Goal: Book appointment/travel/reservation

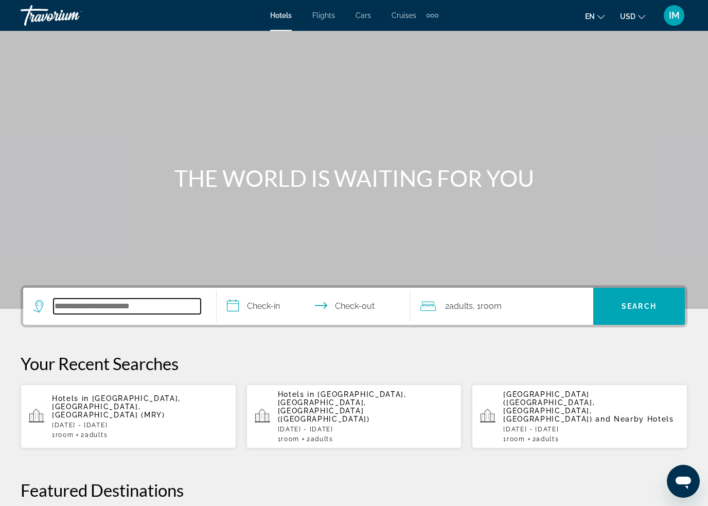
click at [138, 307] on input "Search hotel destination" at bounding box center [126, 305] width 147 height 15
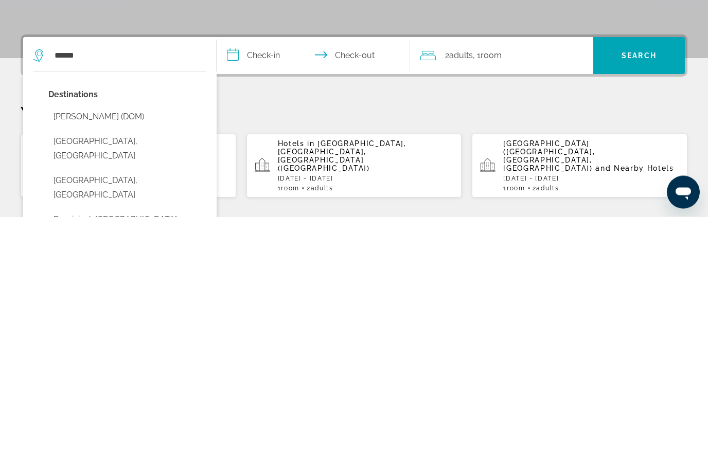
click at [81, 421] on button "Dominican Republic, Dominican Republic" at bounding box center [127, 438] width 158 height 34
type input "**********"
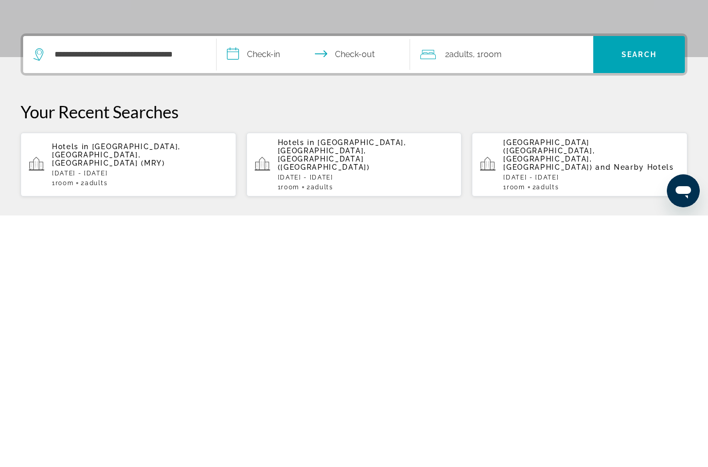
click at [238, 288] on input "**********" at bounding box center [316, 308] width 198 height 40
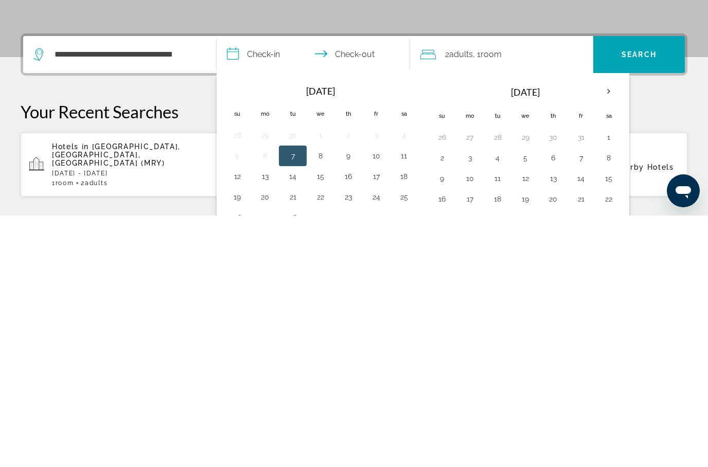
scroll to position [252, 0]
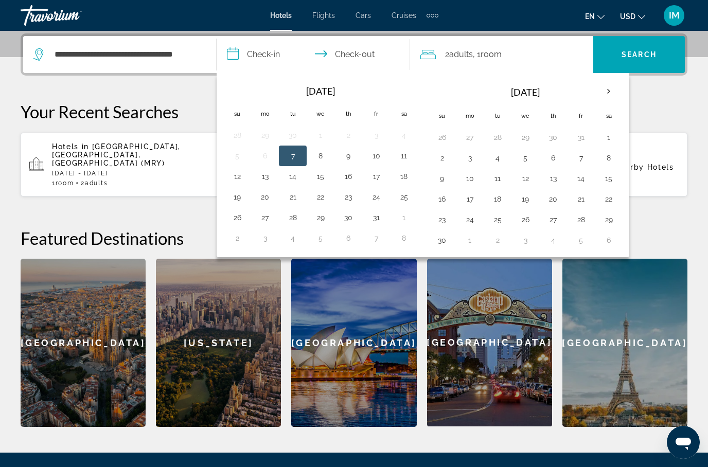
click at [324, 152] on button "8" at bounding box center [320, 156] width 16 height 14
click at [406, 174] on button "18" at bounding box center [404, 176] width 16 height 14
type input "**********"
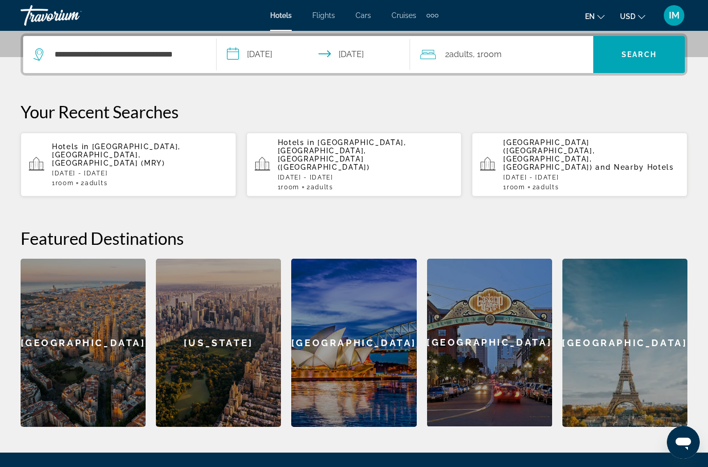
click at [637, 53] on span "Search" at bounding box center [638, 54] width 35 height 8
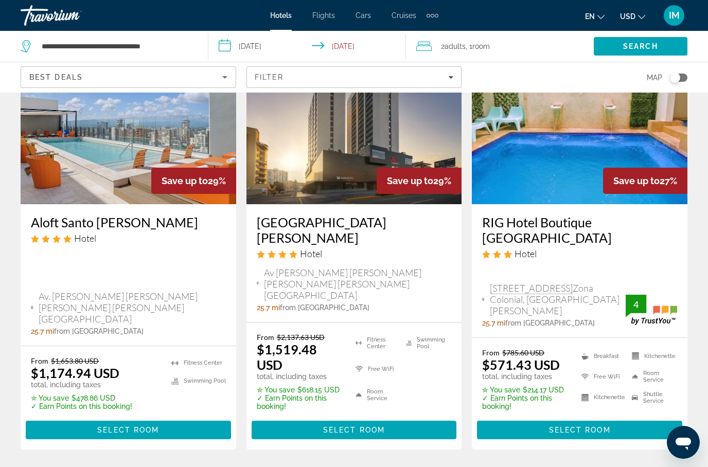
scroll to position [1422, 0]
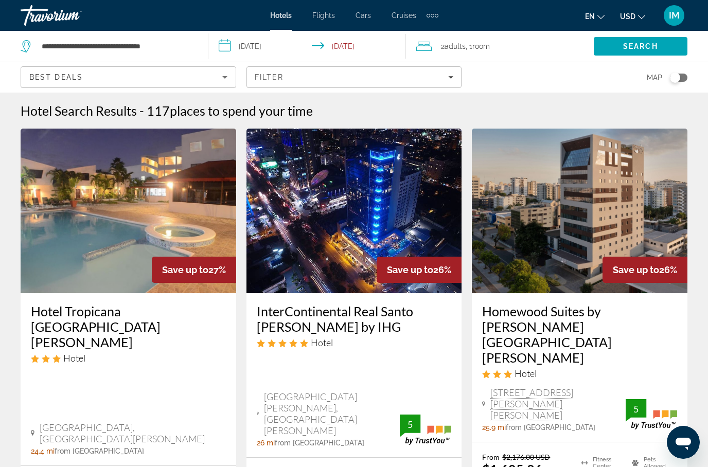
click at [88, 82] on div "Best Deals" at bounding box center [125, 77] width 193 height 12
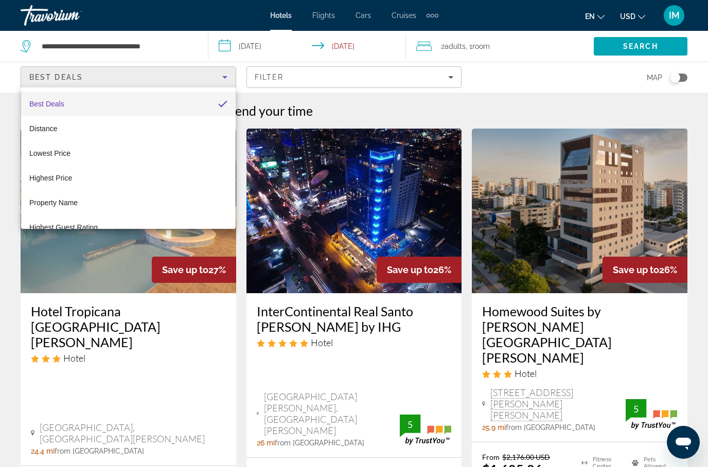
click at [189, 86] on div at bounding box center [354, 233] width 708 height 467
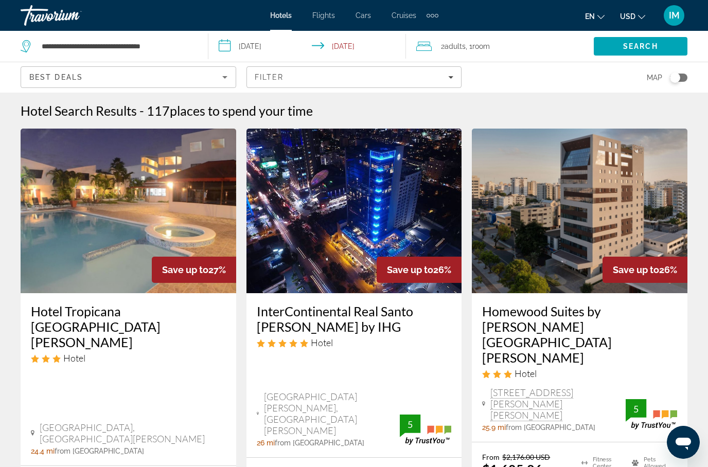
click at [443, 81] on div "Filter" at bounding box center [354, 77] width 199 height 8
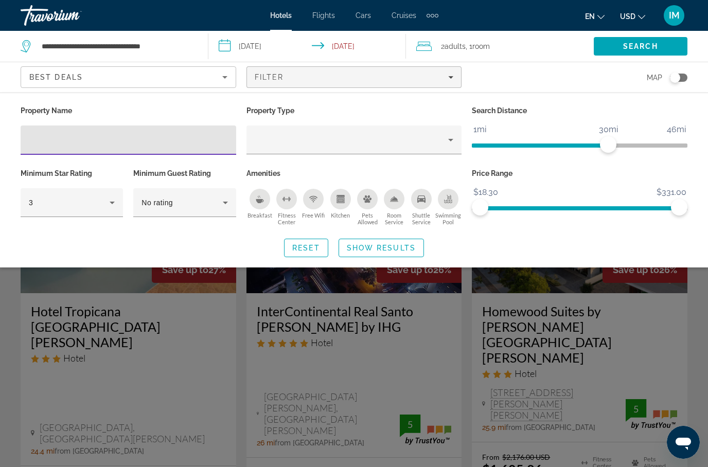
click at [58, 139] on input "Hotel Filters" at bounding box center [128, 140] width 199 height 12
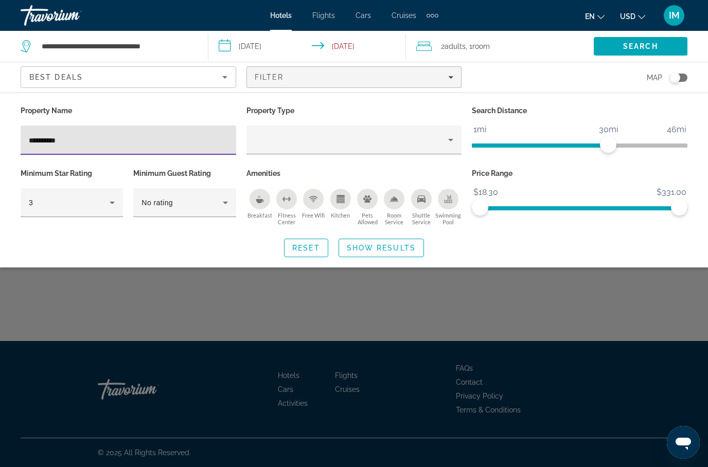
type input "**********"
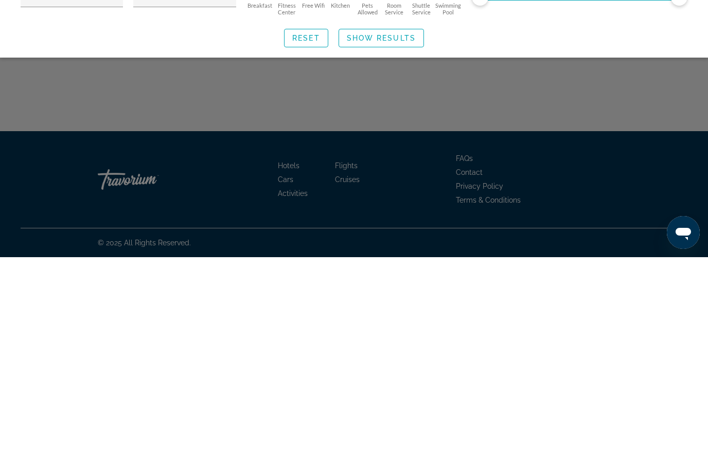
click at [377, 244] on span "Show Results" at bounding box center [381, 248] width 69 height 8
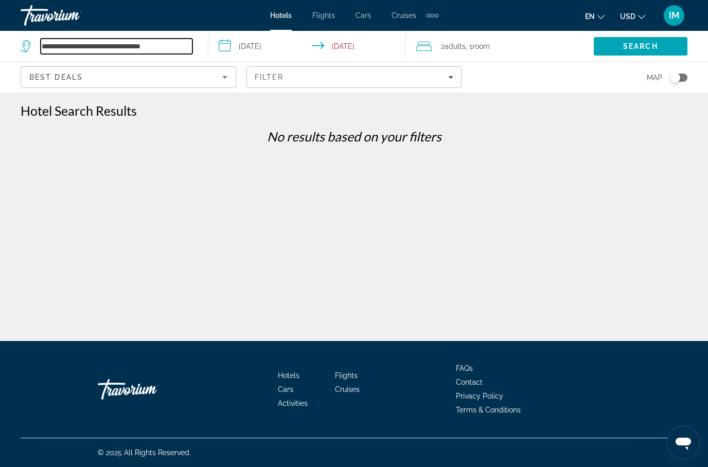
click at [74, 41] on input "**********" at bounding box center [117, 46] width 152 height 15
click at [246, 47] on input "**********" at bounding box center [309, 48] width 202 height 34
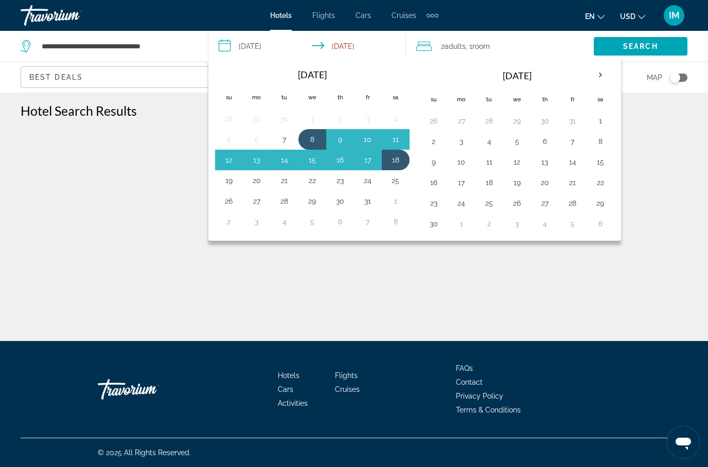
click at [338, 142] on button "9" at bounding box center [340, 139] width 16 height 14
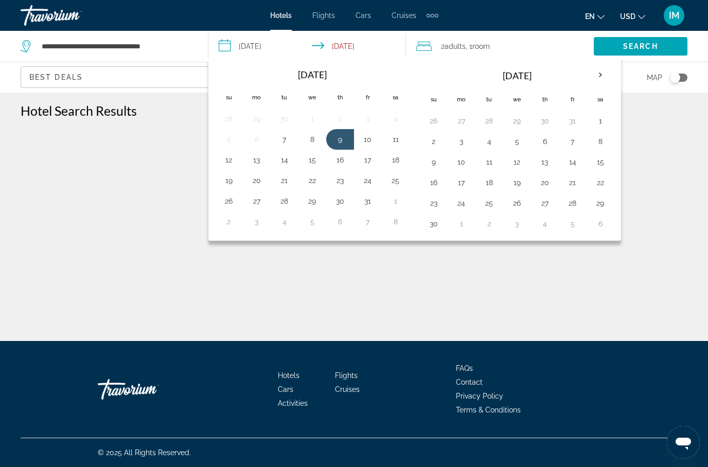
click at [226, 184] on button "19" at bounding box center [229, 180] width 16 height 14
type input "**********"
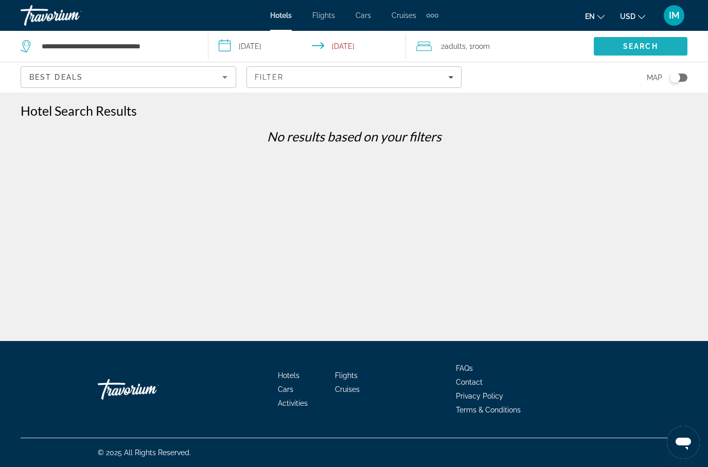
click at [630, 50] on span "Search" at bounding box center [640, 46] width 35 height 8
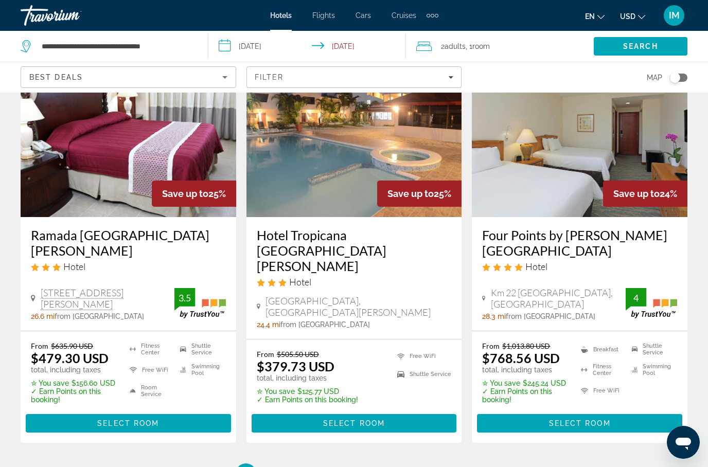
scroll to position [1387, 0]
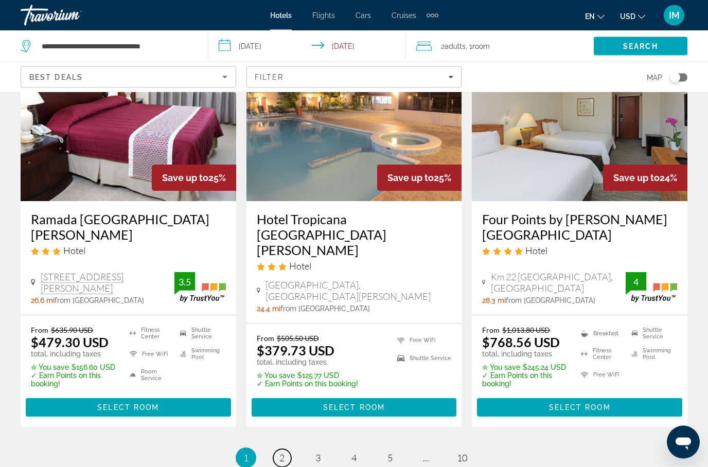
click at [282, 453] on span "2" at bounding box center [281, 458] width 5 height 11
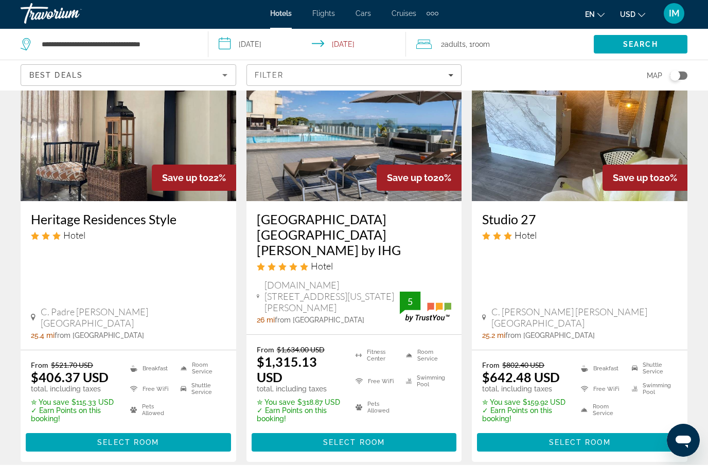
scroll to position [1484, 0]
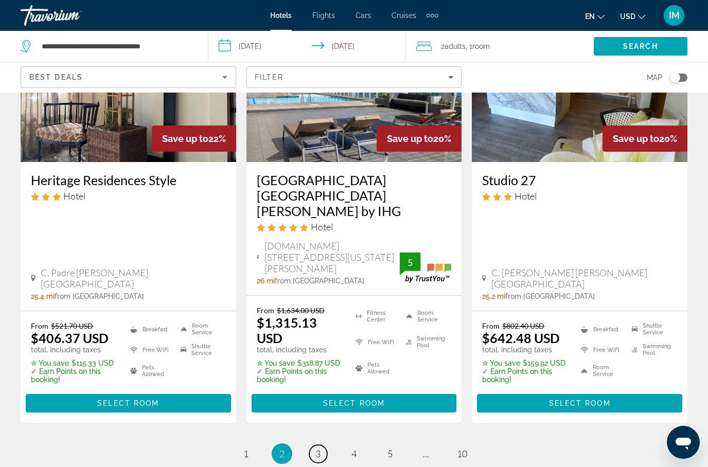
click at [320, 445] on link "page 3" at bounding box center [318, 454] width 18 height 18
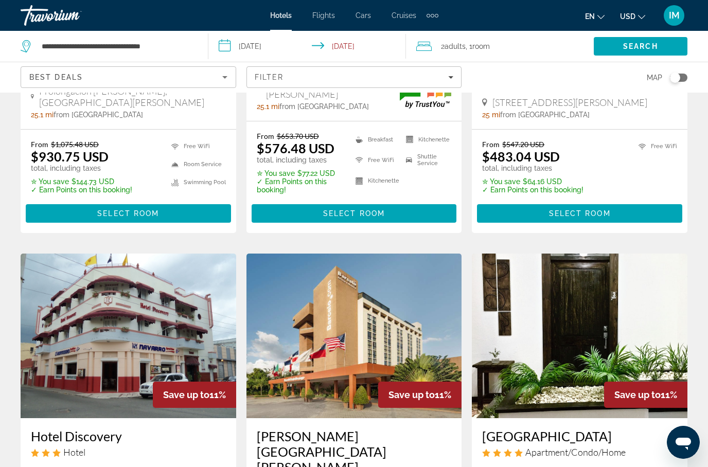
scroll to position [1121, 0]
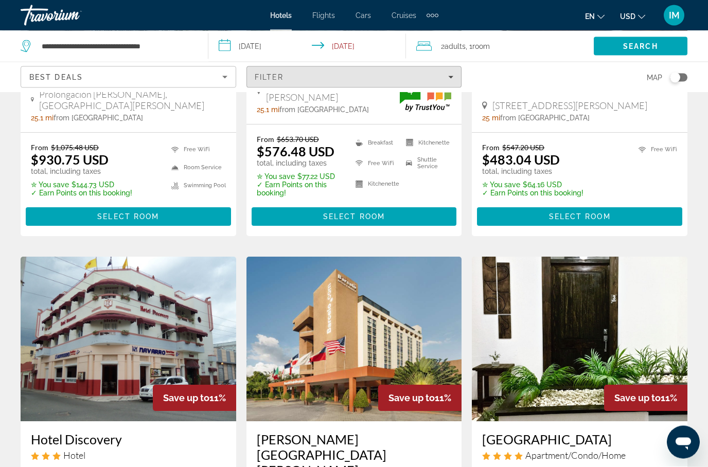
click at [280, 74] on span "Filter" at bounding box center [269, 77] width 29 height 8
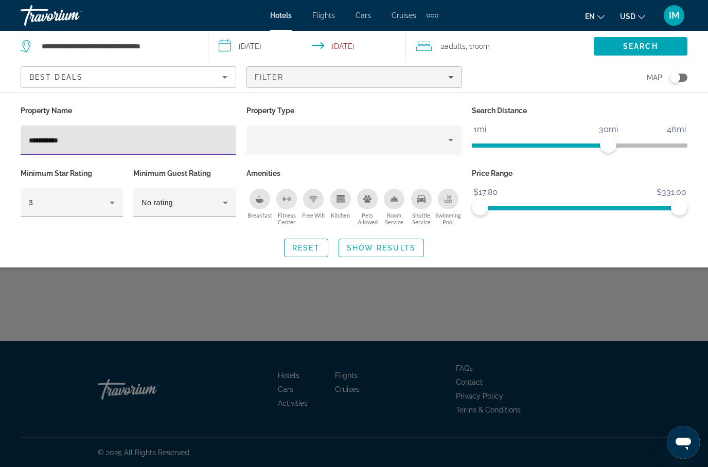
click at [102, 135] on input "**********" at bounding box center [128, 140] width 199 height 12
type input "**********"
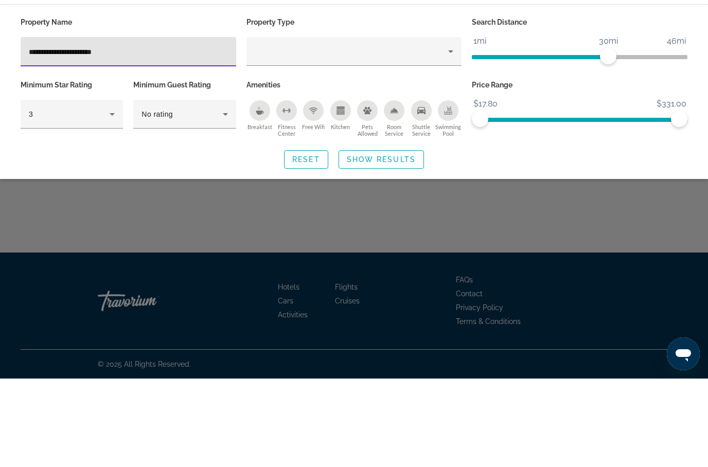
click at [403, 244] on span "Show Results" at bounding box center [381, 248] width 69 height 8
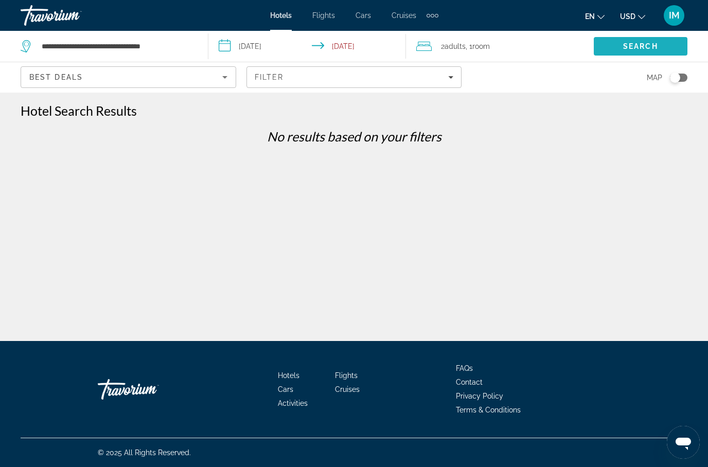
click at [623, 49] on span "Search" at bounding box center [640, 46] width 35 height 8
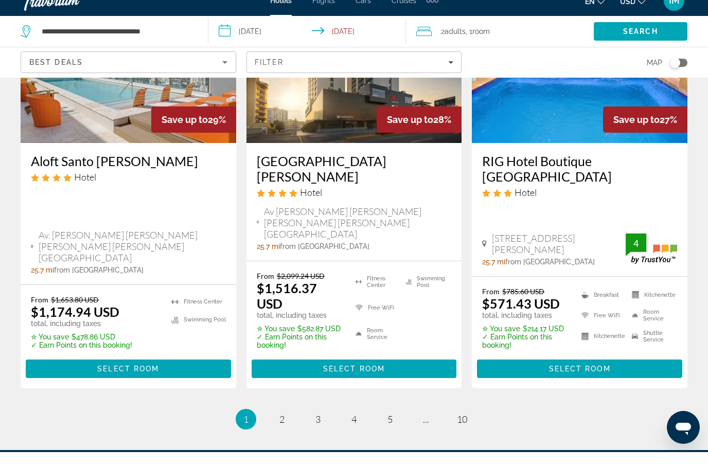
scroll to position [1488, 0]
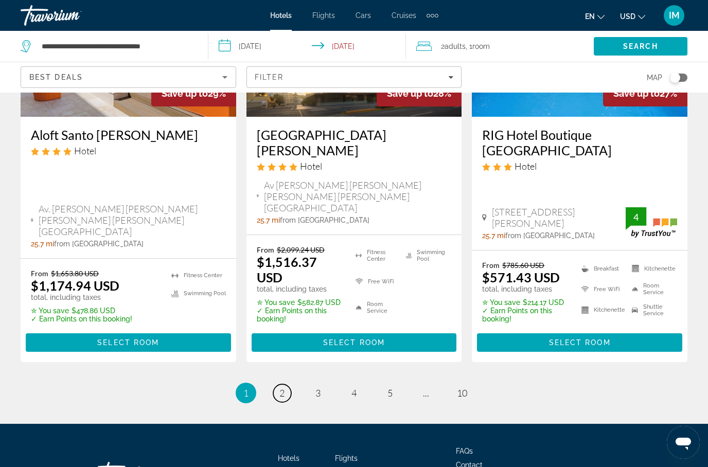
click at [287, 384] on link "page 2" at bounding box center [282, 393] width 18 height 18
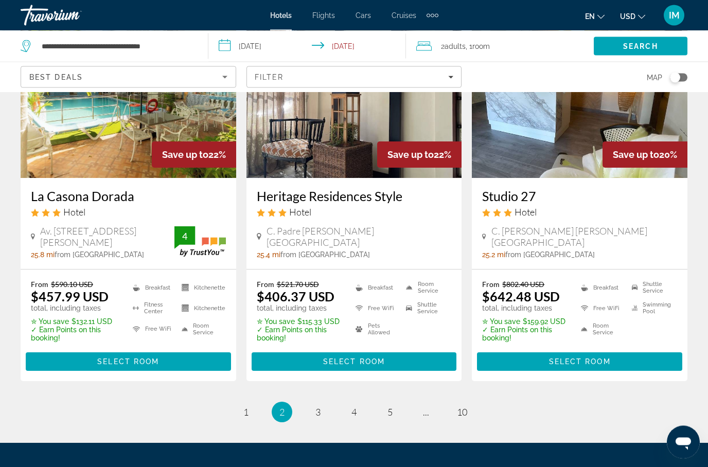
scroll to position [1421, 0]
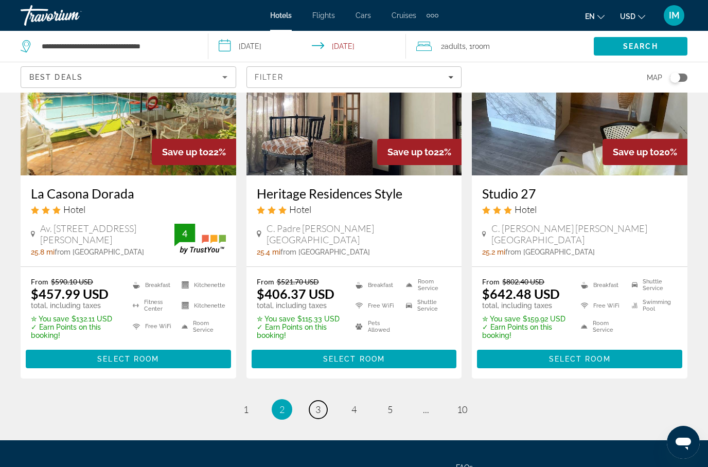
click at [322, 401] on link "page 3" at bounding box center [318, 410] width 18 height 18
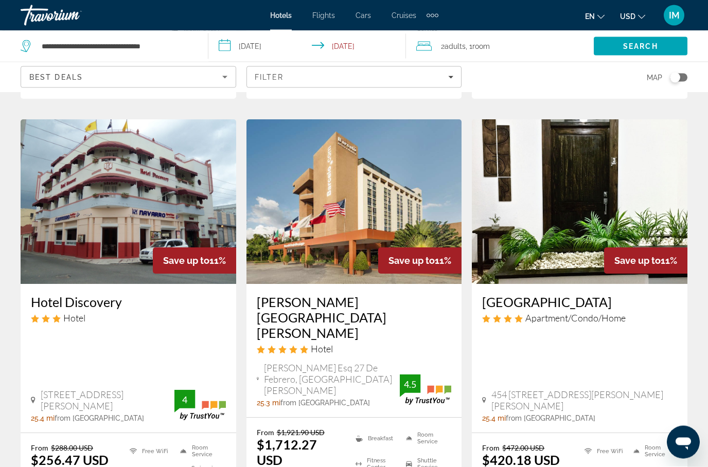
scroll to position [1275, 0]
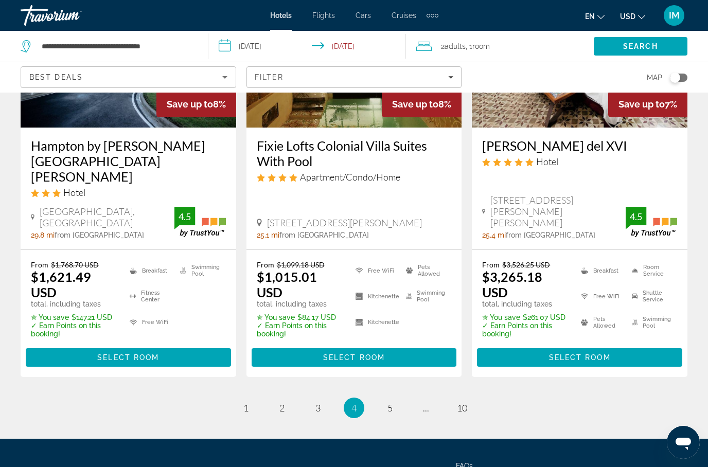
scroll to position [1410, 0]
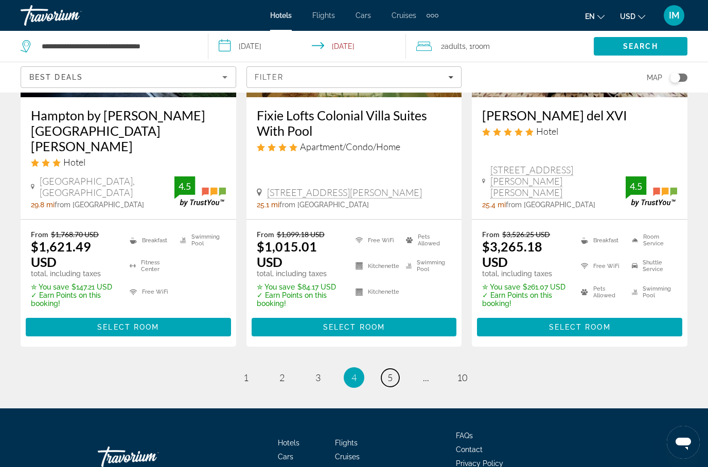
click at [387, 372] on span "5" at bounding box center [389, 377] width 5 height 11
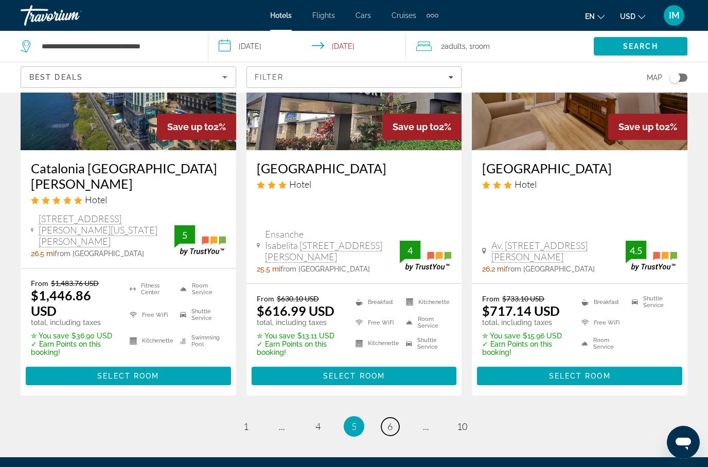
scroll to position [1423, 0]
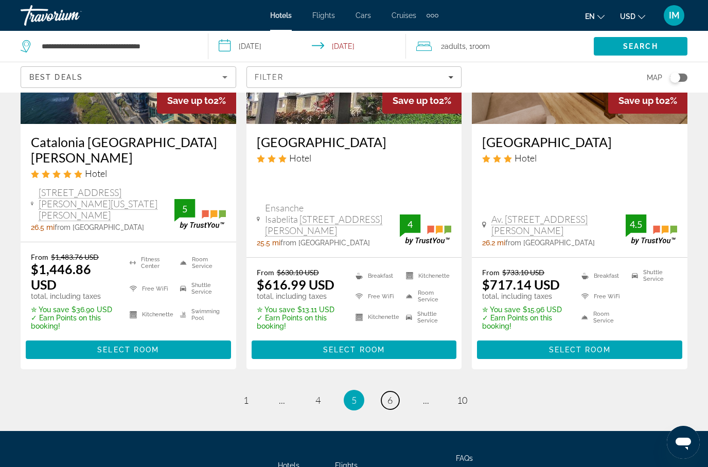
click at [392, 395] on span "6" at bounding box center [389, 400] width 5 height 11
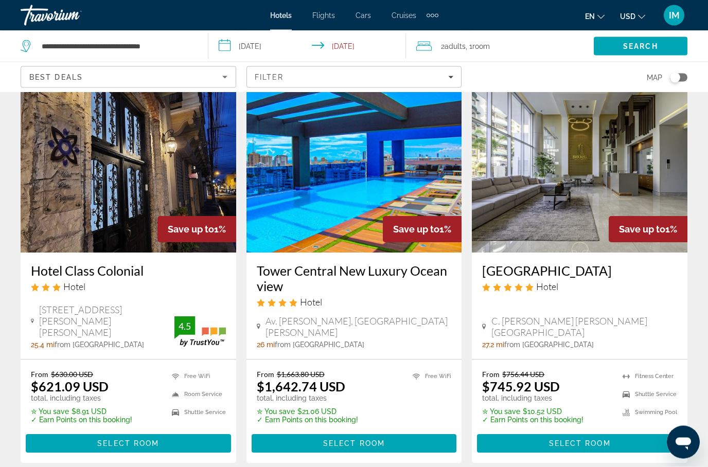
scroll to position [1279, 0]
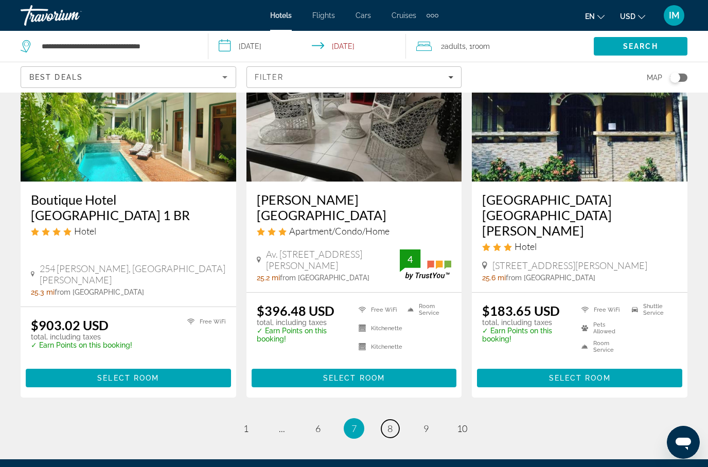
scroll to position [1359, 0]
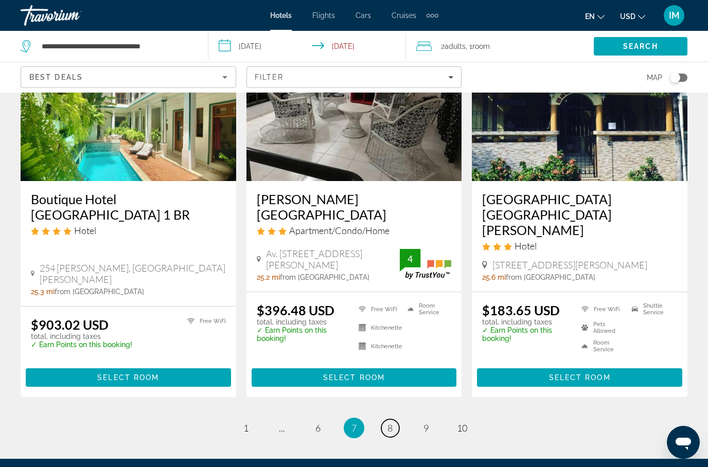
click at [389, 422] on span "8" at bounding box center [389, 427] width 5 height 11
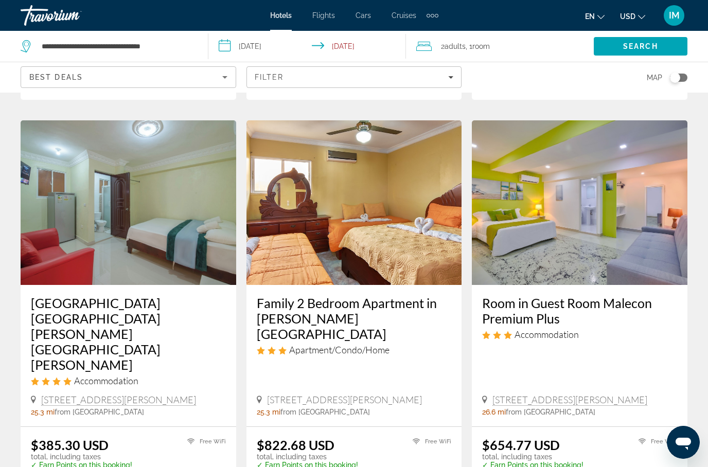
scroll to position [1275, 0]
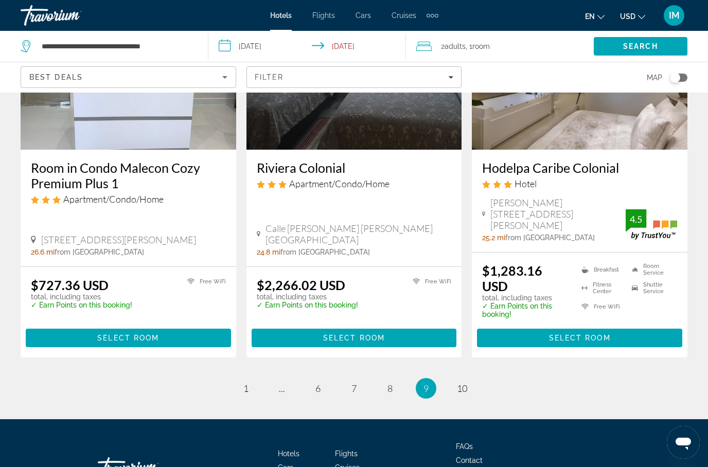
scroll to position [1321, 0]
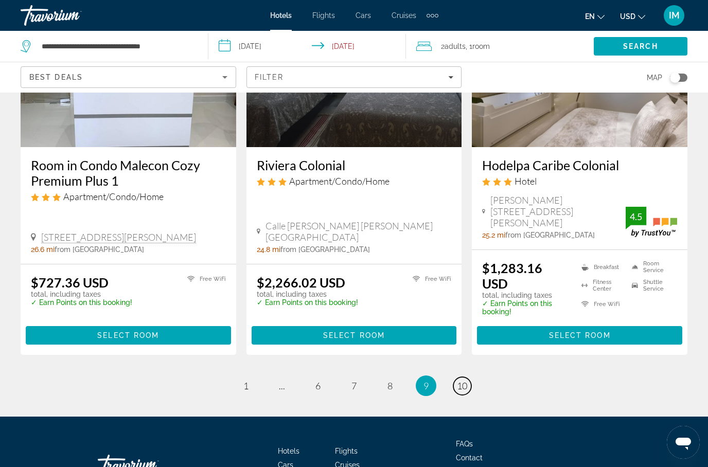
click at [462, 377] on link "page 10" at bounding box center [462, 386] width 18 height 18
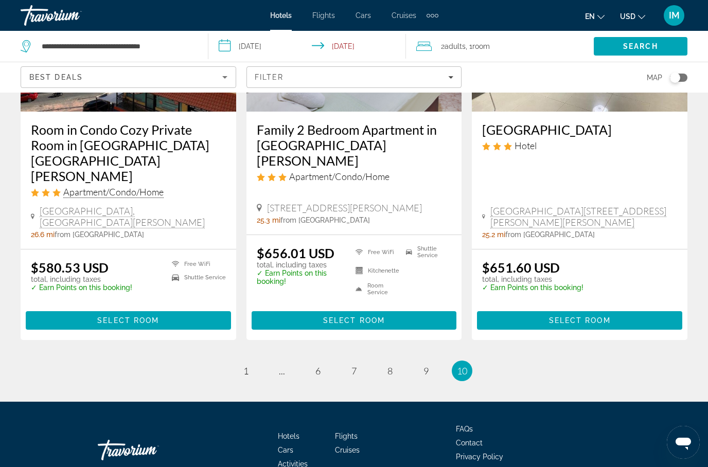
scroll to position [558, 0]
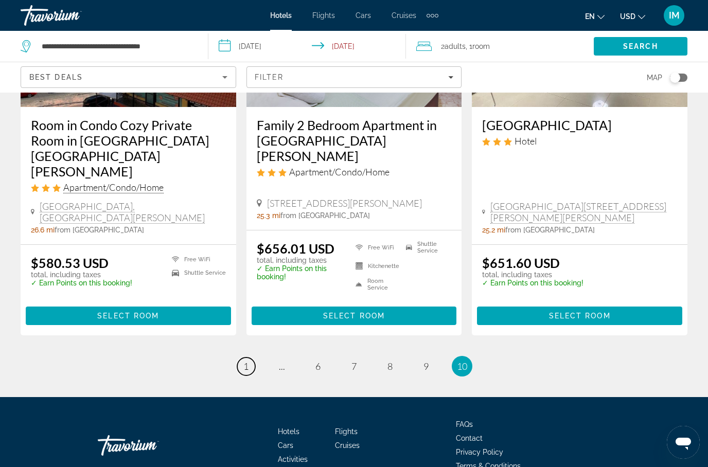
click at [245, 357] on link "page 1" at bounding box center [246, 366] width 18 height 18
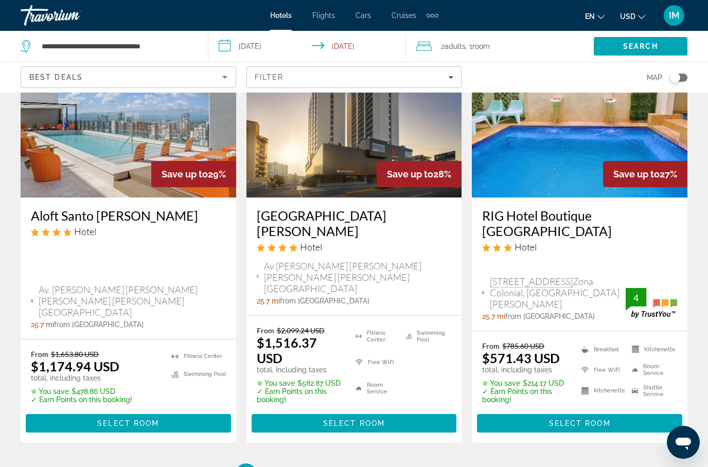
scroll to position [1412, 0]
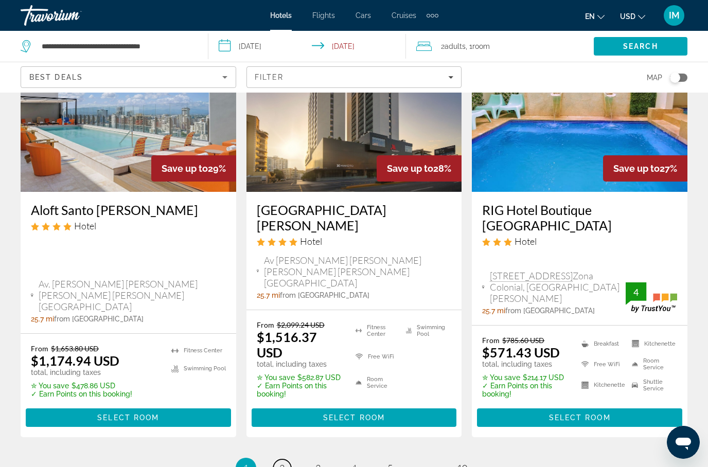
click at [284, 462] on span "2" at bounding box center [281, 467] width 5 height 11
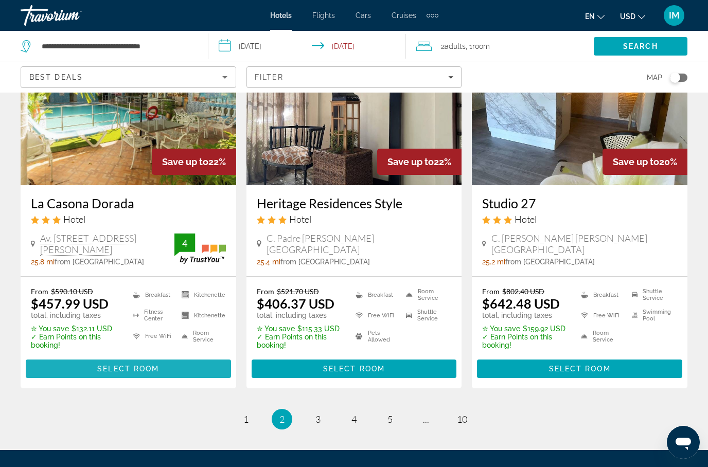
scroll to position [1421, 0]
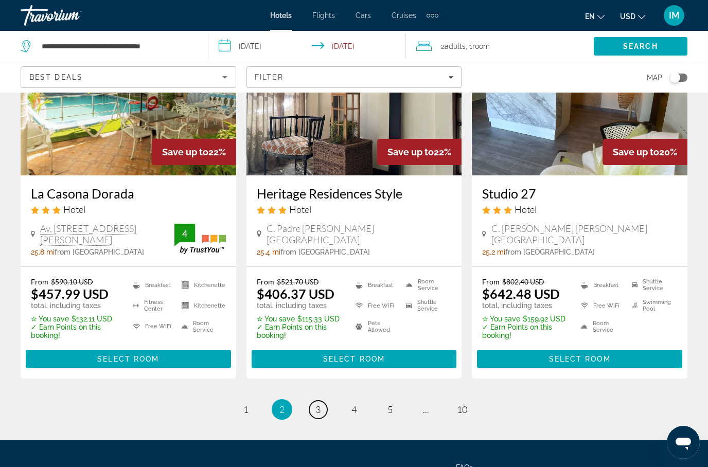
click at [322, 401] on link "page 3" at bounding box center [318, 410] width 18 height 18
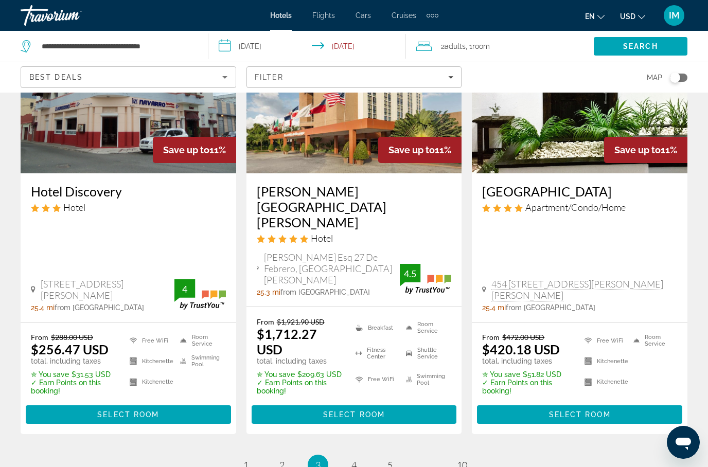
scroll to position [1405, 0]
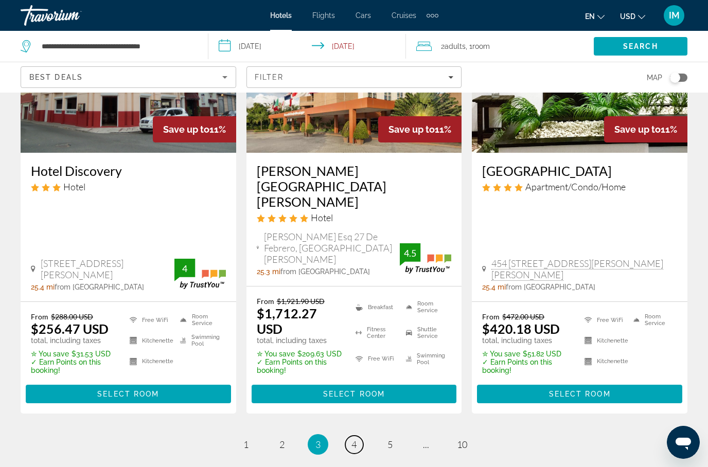
click at [359, 436] on link "page 4" at bounding box center [354, 445] width 18 height 18
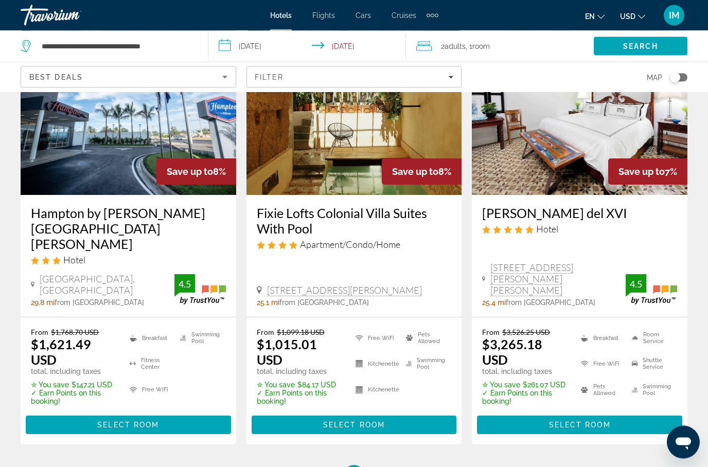
scroll to position [1410, 0]
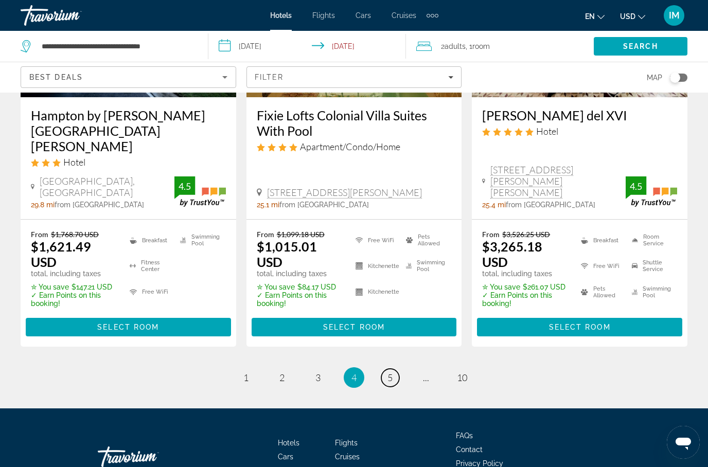
click at [392, 372] on span "5" at bounding box center [389, 377] width 5 height 11
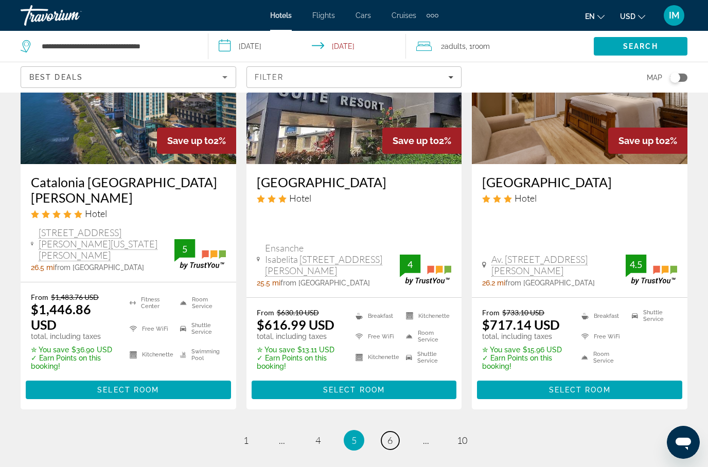
scroll to position [1423, 0]
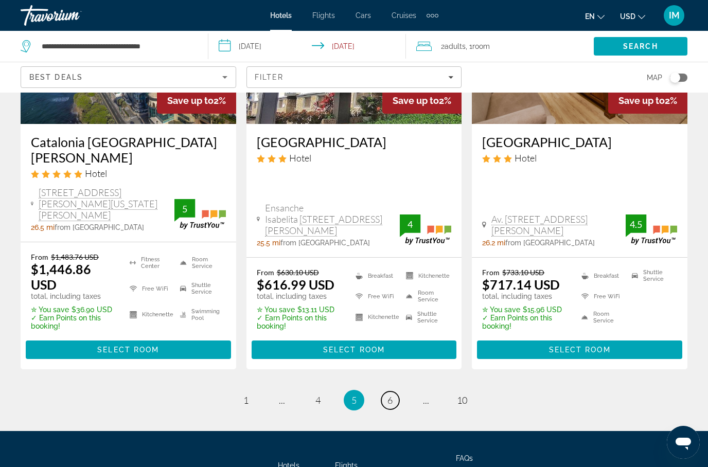
click at [393, 391] on link "page 6" at bounding box center [390, 400] width 18 height 18
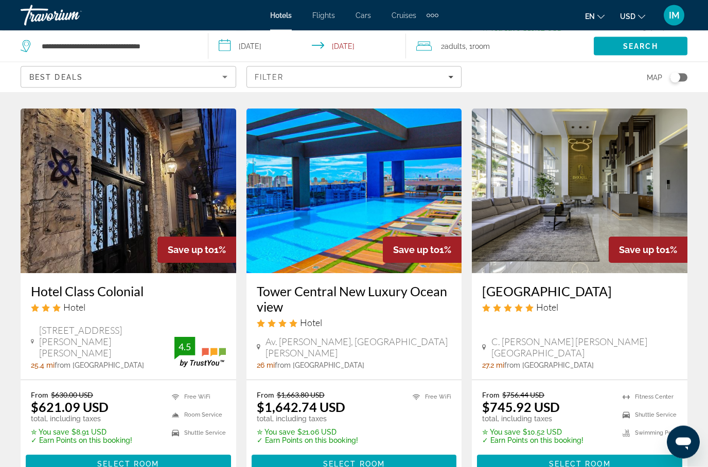
scroll to position [1259, 0]
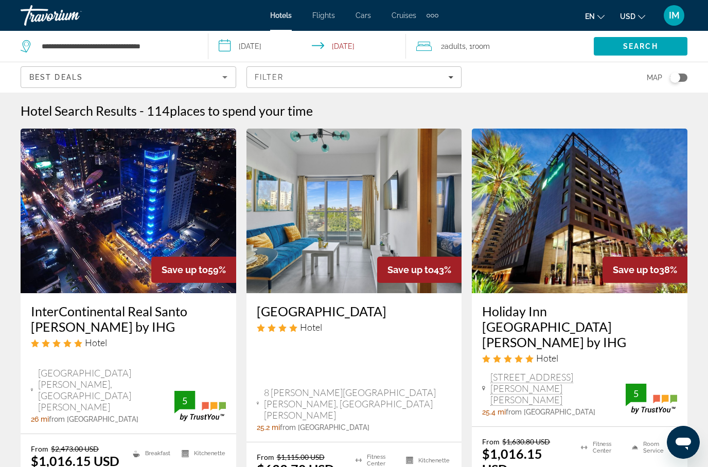
click at [127, 76] on div "Best Deals" at bounding box center [125, 77] width 193 height 12
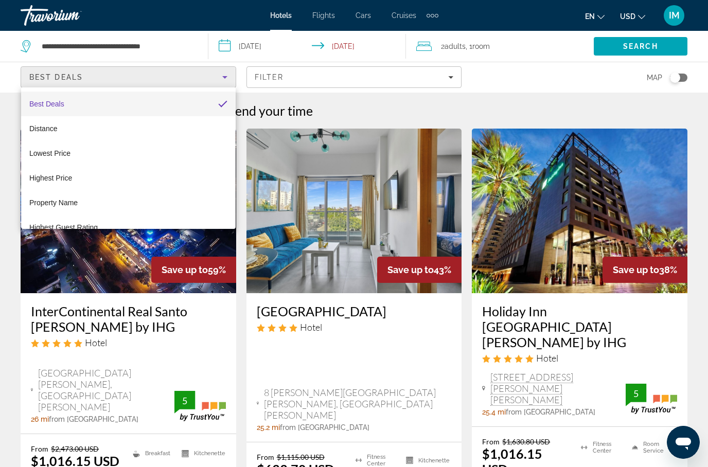
click at [183, 42] on div at bounding box center [354, 233] width 708 height 467
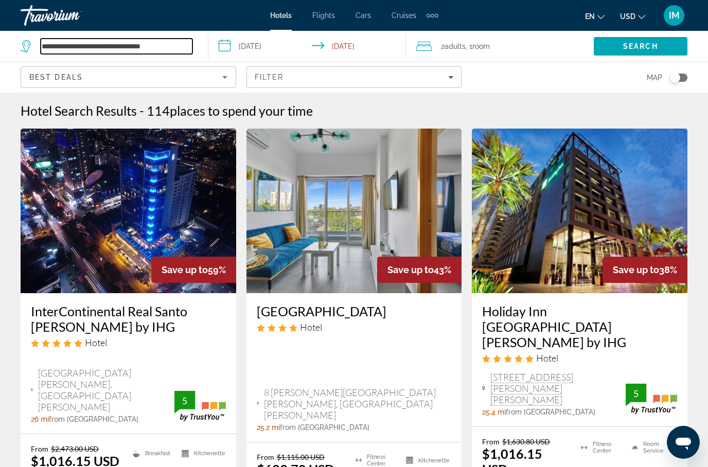
click at [191, 50] on input "**********" at bounding box center [117, 46] width 152 height 15
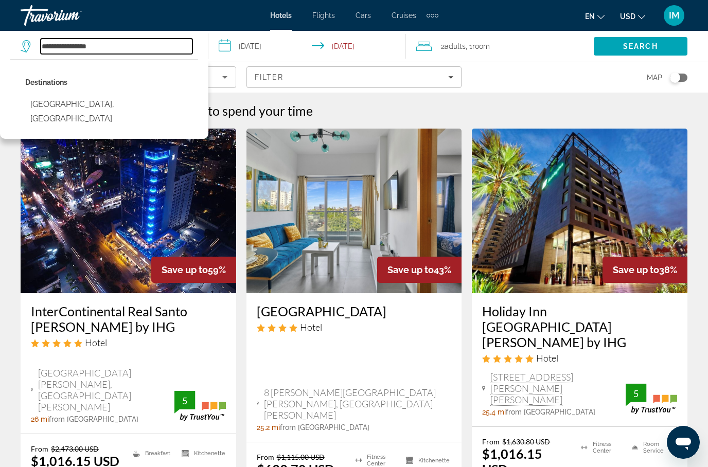
type input "**********"
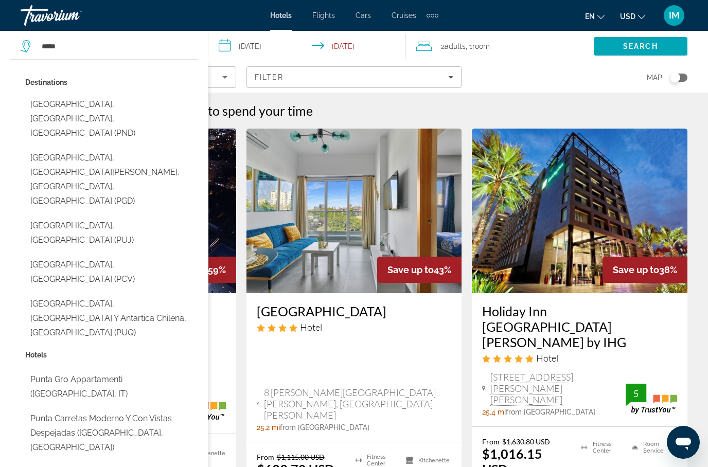
click at [151, 216] on button "Punta Cana, Dominican Republic (PUJ)" at bounding box center [111, 233] width 173 height 34
type input "**********"
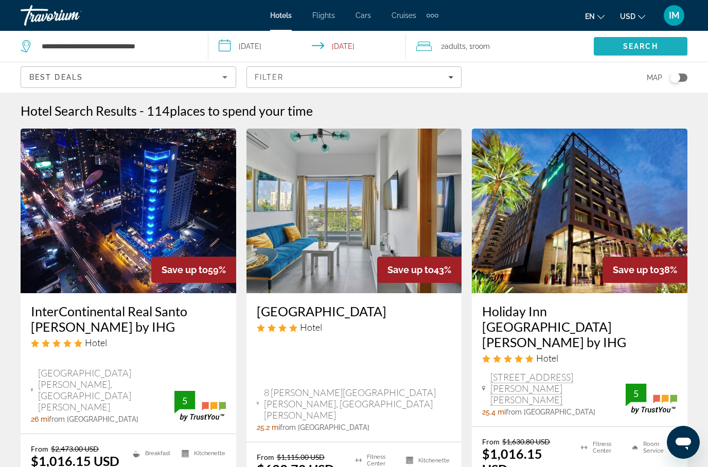
click at [641, 39] on span "Search" at bounding box center [641, 46] width 94 height 25
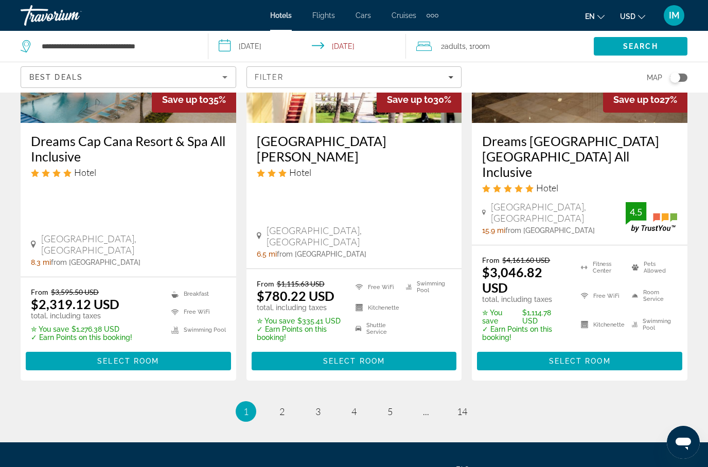
scroll to position [1493, 0]
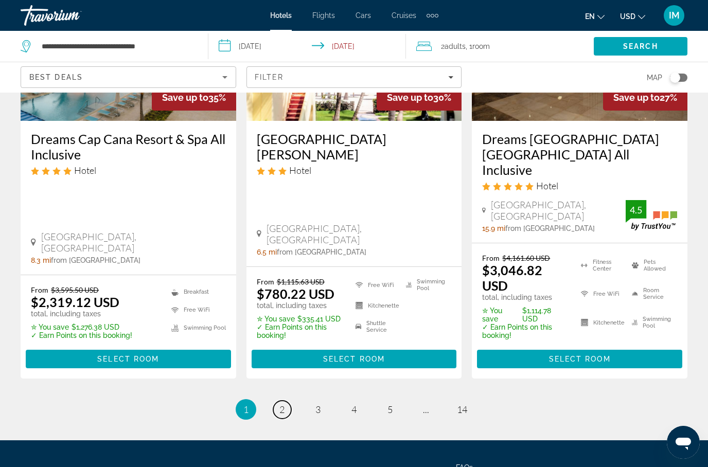
click at [280, 404] on span "2" at bounding box center [281, 409] width 5 height 11
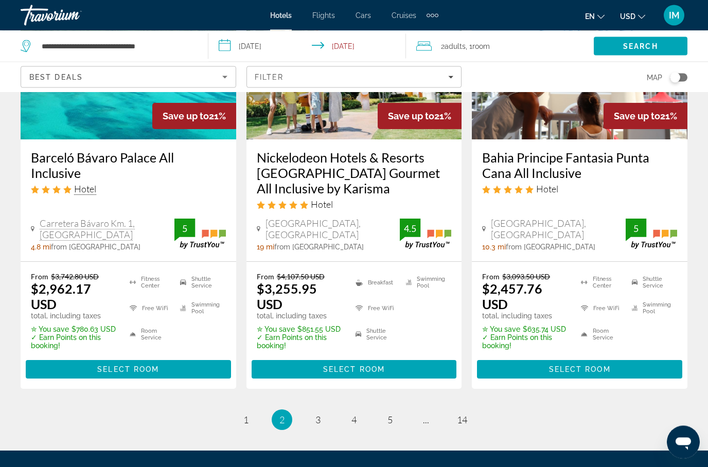
scroll to position [1453, 0]
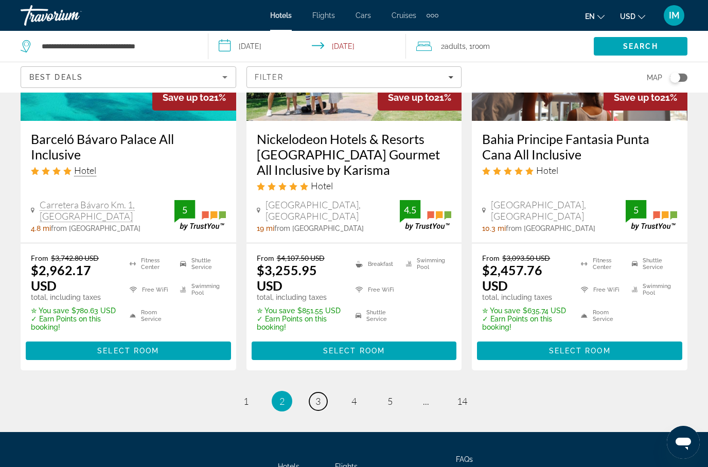
click at [324, 392] on link "page 3" at bounding box center [318, 401] width 18 height 18
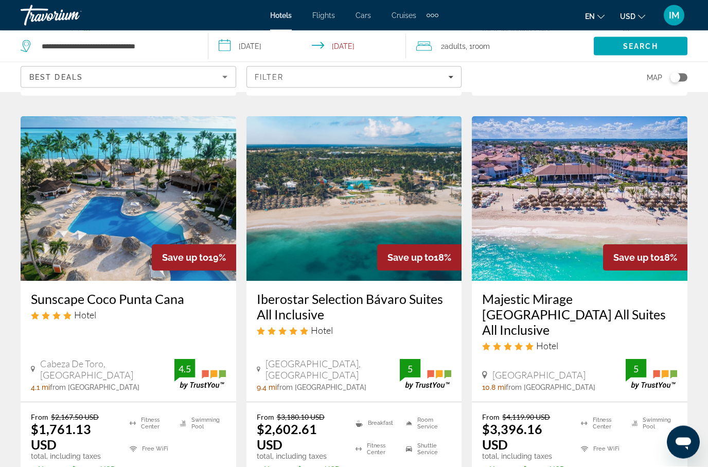
scroll to position [859, 0]
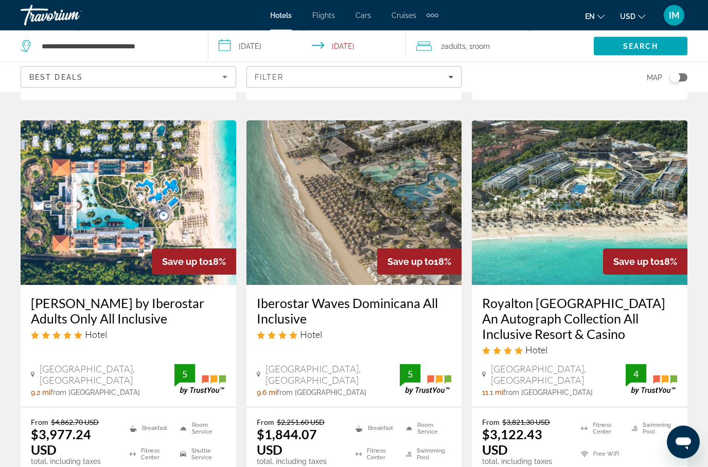
scroll to position [1289, 0]
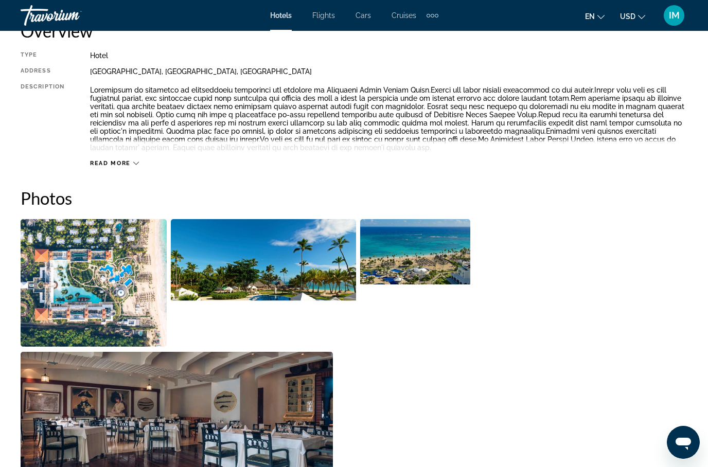
scroll to position [494, 0]
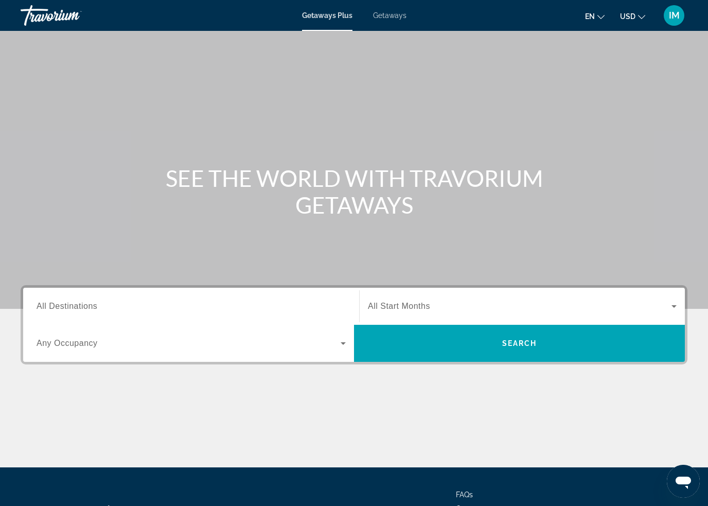
click at [379, 16] on span "Getaways" at bounding box center [389, 15] width 33 height 8
click at [84, 309] on span "All Destinations" at bounding box center [67, 305] width 61 height 9
click at [84, 309] on input "Destination All Destinations" at bounding box center [191, 306] width 309 height 12
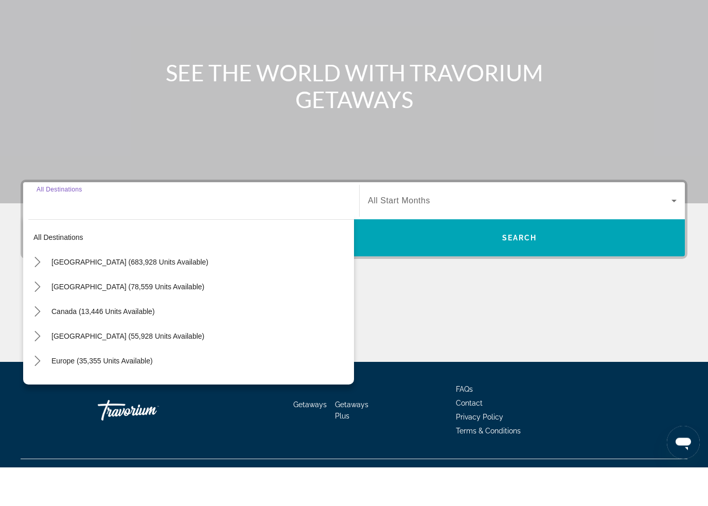
scroll to position [87, 0]
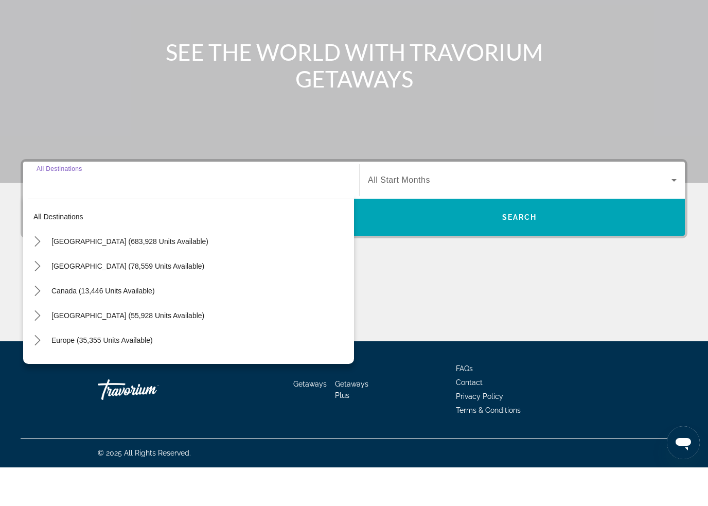
click at [38, 349] on icon "Toggle Caribbean & Atlantic Islands (55,928 units available) submenu" at bounding box center [37, 354] width 10 height 10
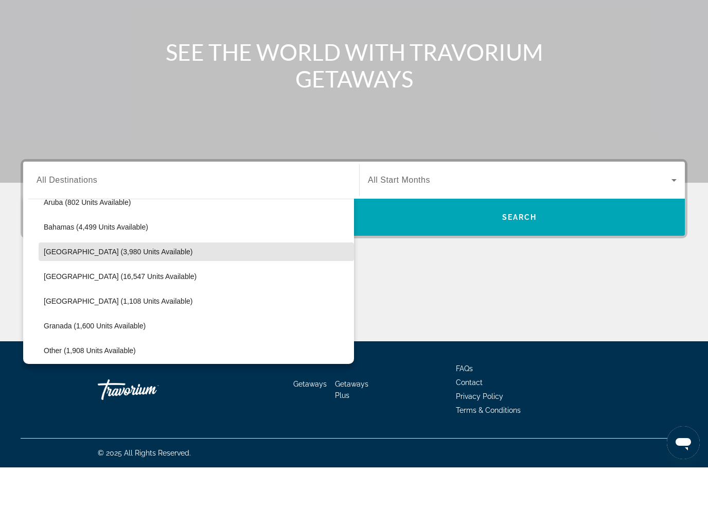
scroll to position [164, 0]
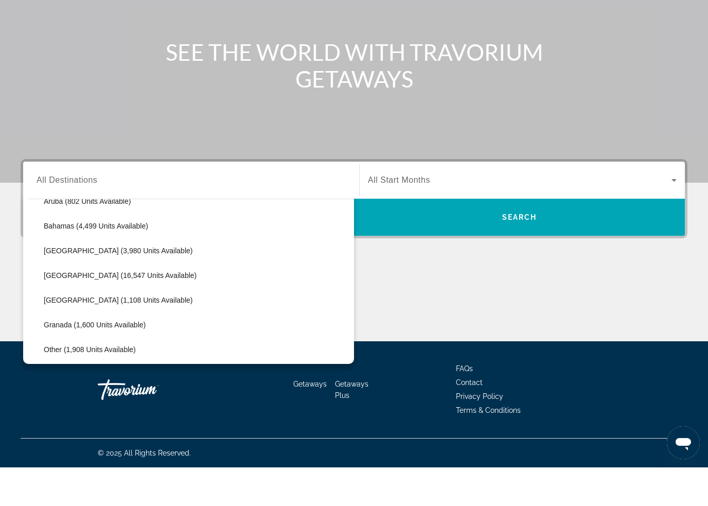
click at [106, 326] on span "Select destination: Dominican Republic (1,108 units available)" at bounding box center [196, 338] width 315 height 25
type input "**********"
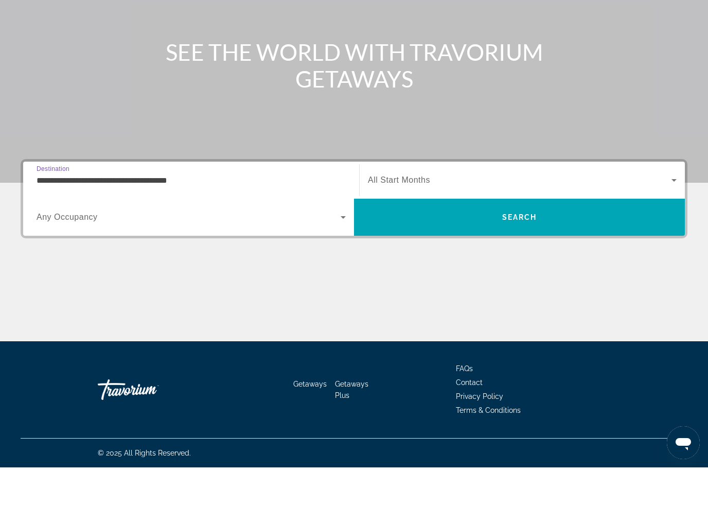
click at [530, 252] on span "Search" at bounding box center [519, 256] width 35 height 8
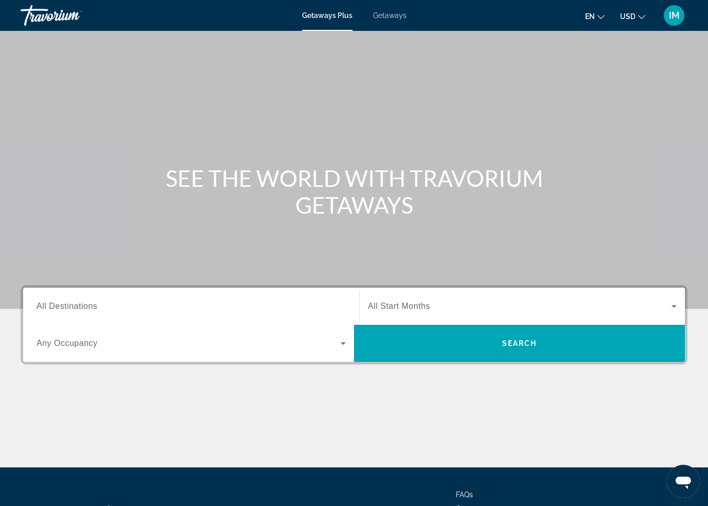
click at [393, 19] on span "Getaways" at bounding box center [389, 15] width 33 height 8
click at [83, 311] on div "Destination All Destinations" at bounding box center [191, 306] width 309 height 29
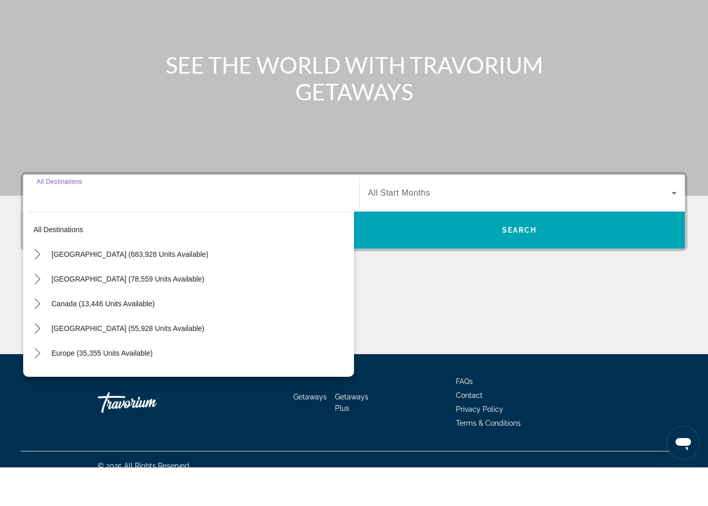
scroll to position [87, 0]
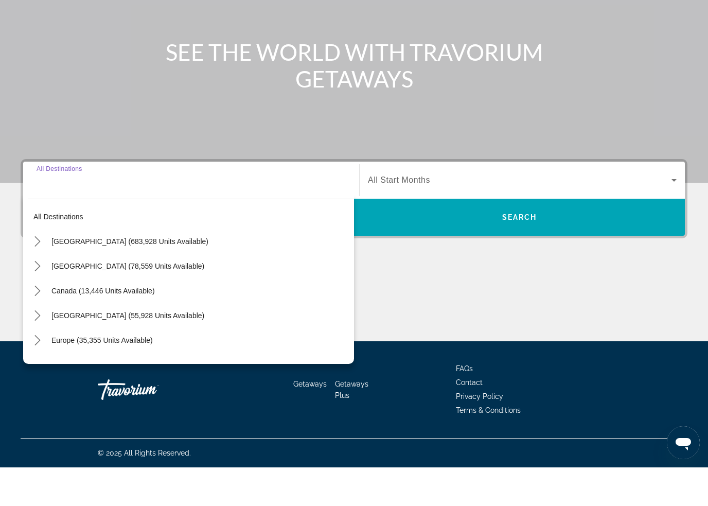
click at [37, 349] on icon "Toggle Caribbean & Atlantic Islands (55,928 units available) submenu" at bounding box center [37, 354] width 10 height 10
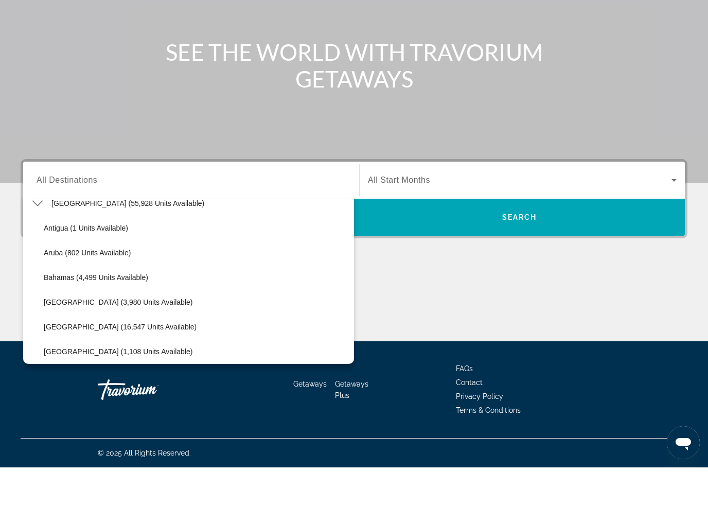
scroll to position [113, 0]
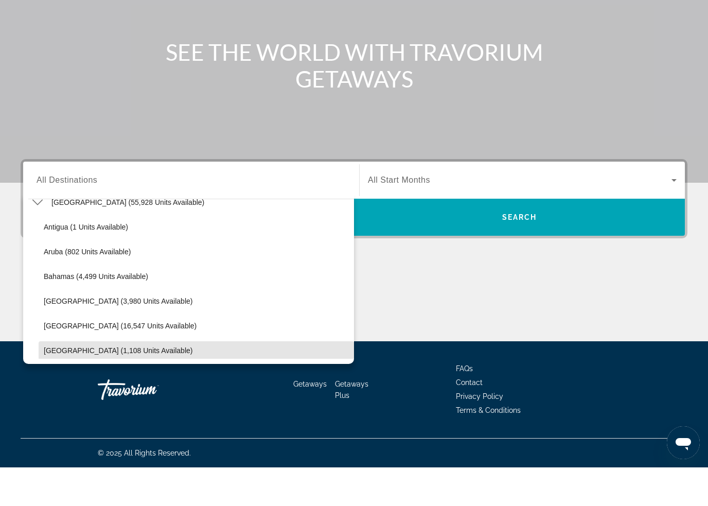
click at [122, 385] on span "Dominican Republic (1,108 units available)" at bounding box center [118, 389] width 149 height 8
type input "**********"
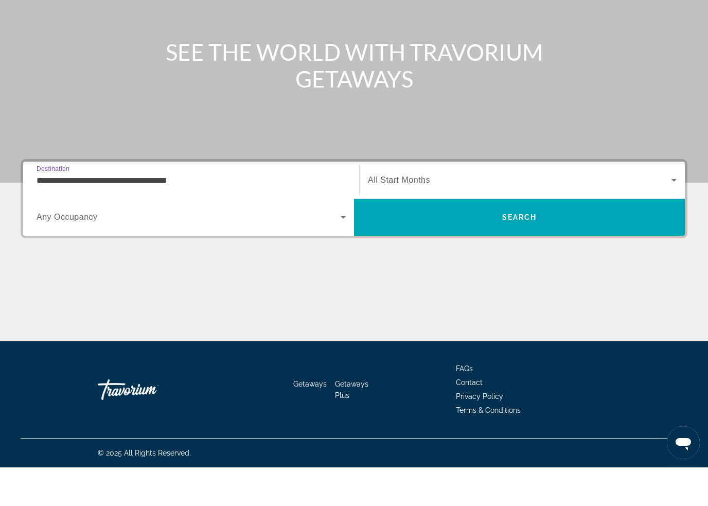
click at [485, 243] on span "Search" at bounding box center [519, 255] width 331 height 25
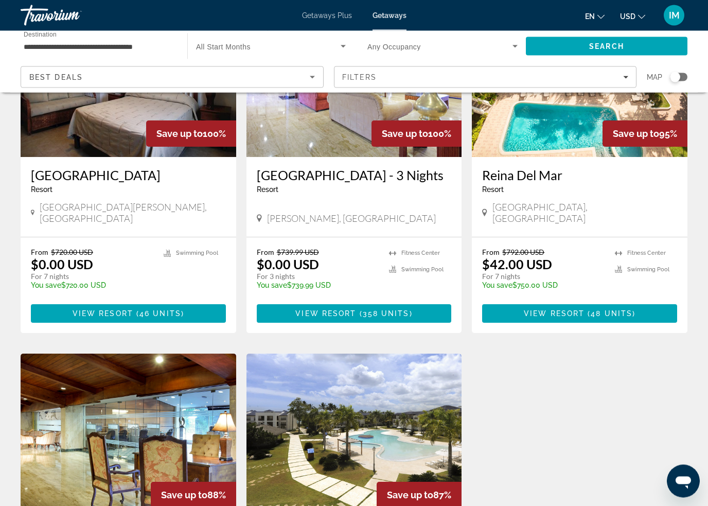
scroll to position [495, 0]
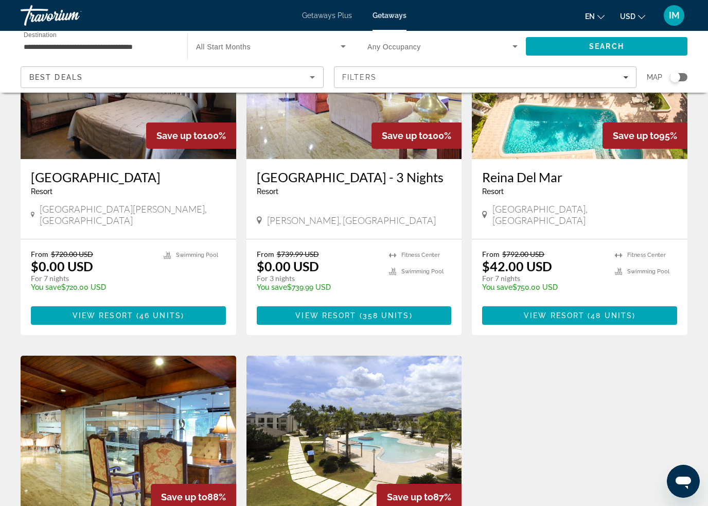
click at [583, 319] on span "View Resort" at bounding box center [554, 315] width 61 height 8
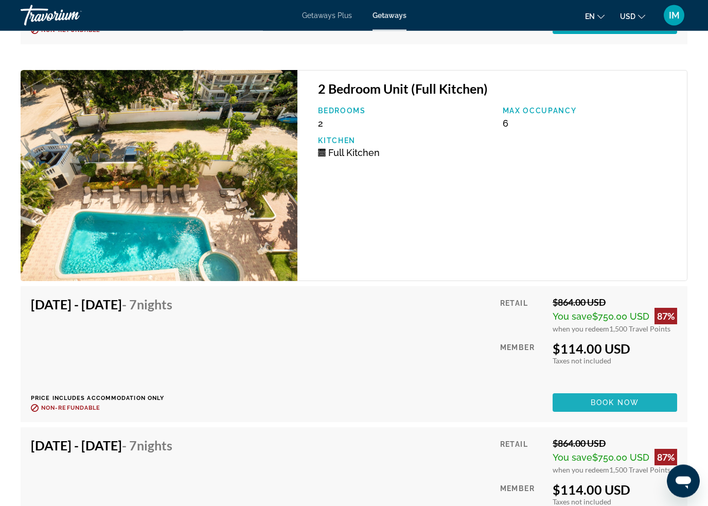
scroll to position [3538, 0]
click at [622, 402] on span "Book now" at bounding box center [614, 402] width 49 height 8
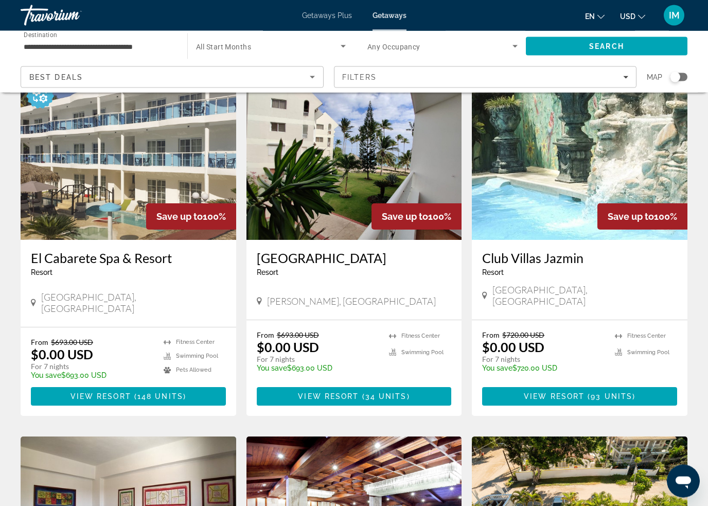
scroll to position [53, 0]
click at [349, 392] on span "View Resort" at bounding box center [328, 396] width 61 height 8
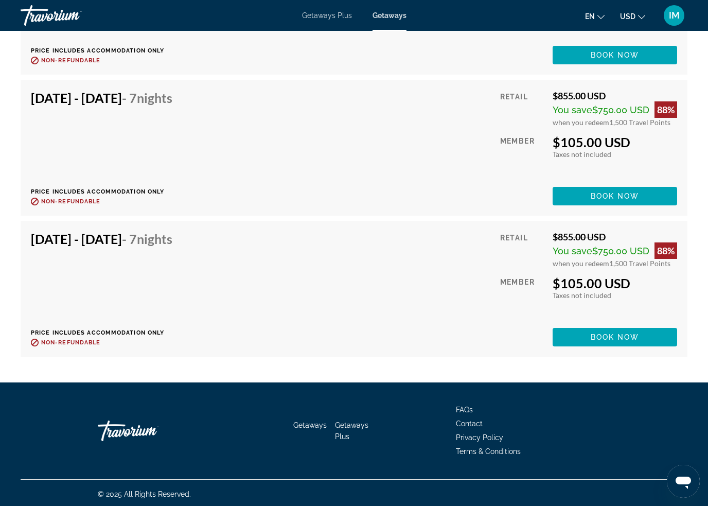
scroll to position [4344, 0]
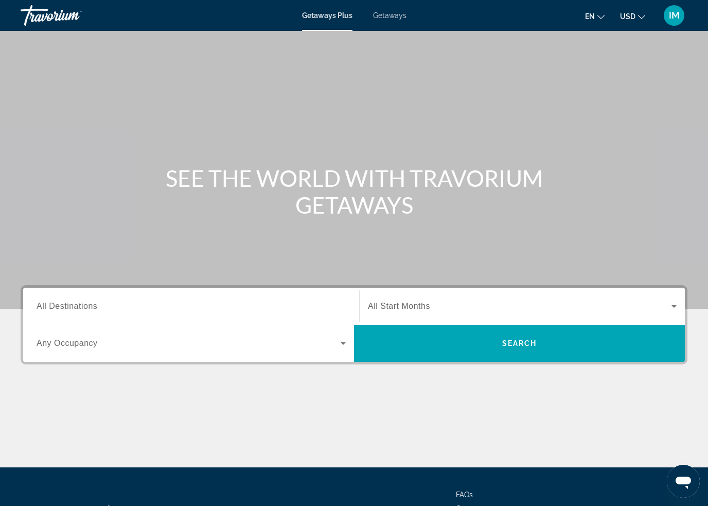
click at [395, 12] on span "Getaways" at bounding box center [389, 15] width 33 height 8
click at [90, 310] on span "All Destinations" at bounding box center [67, 305] width 61 height 9
click at [90, 310] on input "Destination All Destinations" at bounding box center [191, 306] width 309 height 12
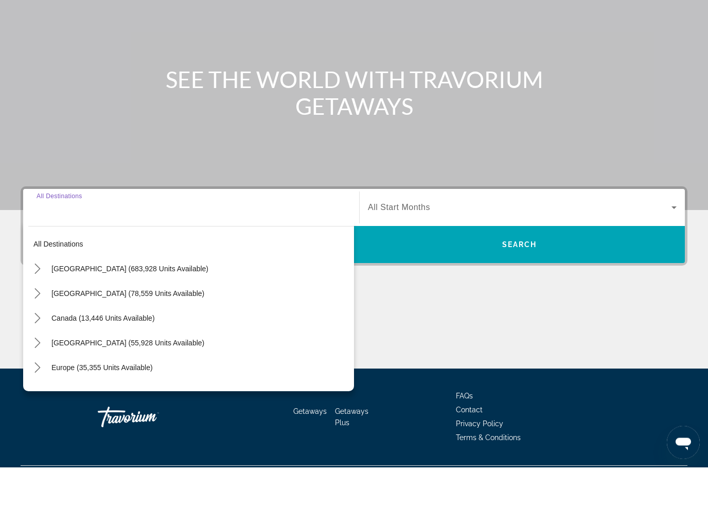
scroll to position [87, 0]
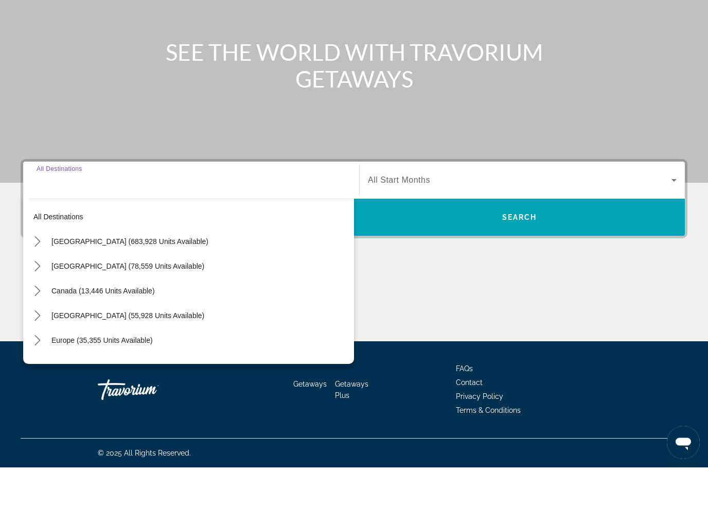
click at [33, 275] on icon "Toggle United States (683,928 units available) submenu" at bounding box center [37, 280] width 10 height 10
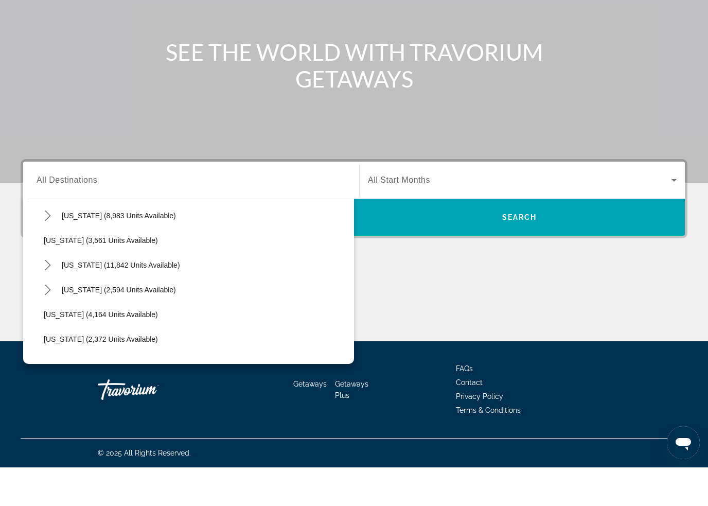
scroll to position [547, 0]
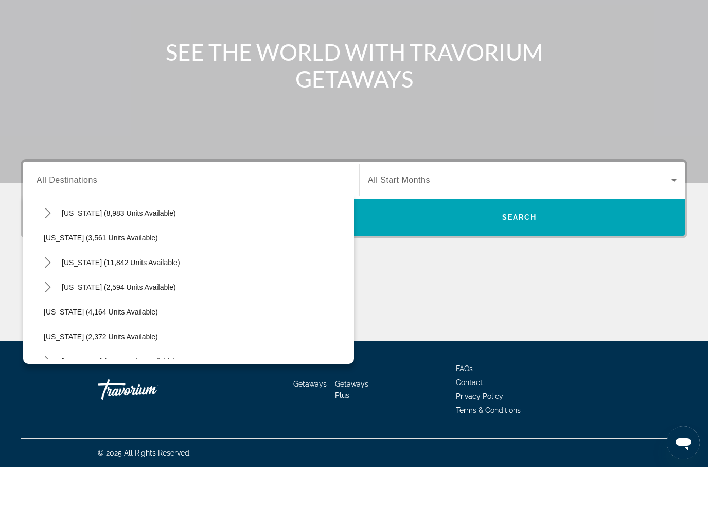
click at [47, 296] on icon "Toggle Nevada (11,842 units available) submenu" at bounding box center [48, 301] width 10 height 10
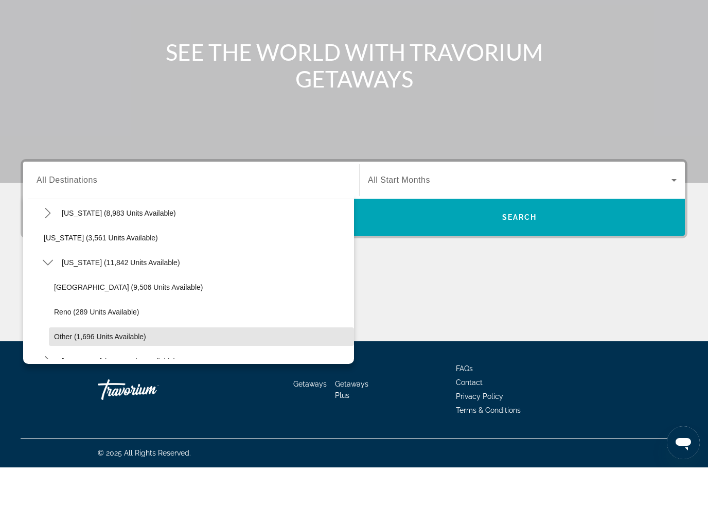
click at [65, 371] on span "Other (1,696 units available)" at bounding box center [100, 375] width 92 height 8
type input "**********"
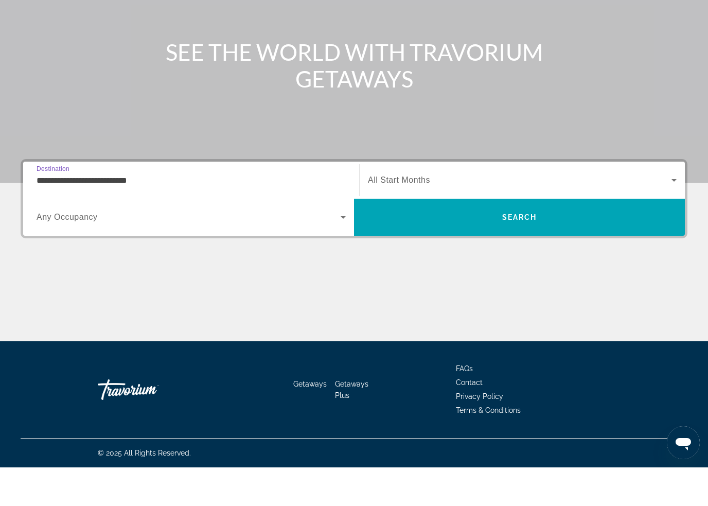
click at [589, 243] on span "Search" at bounding box center [519, 255] width 331 height 25
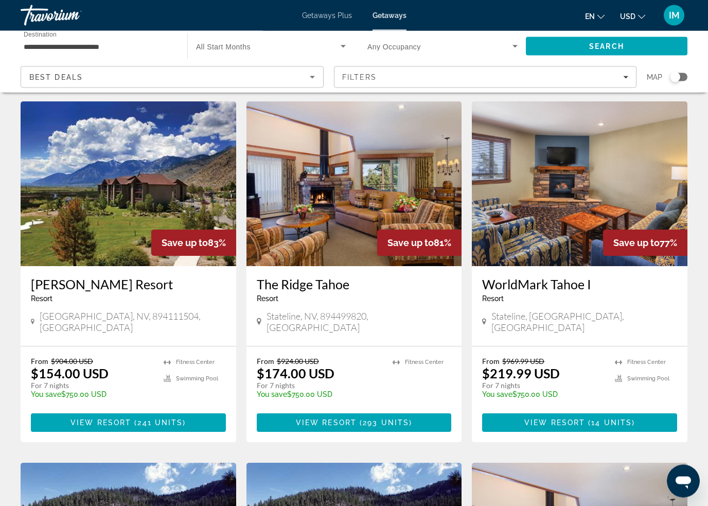
scroll to position [787, 0]
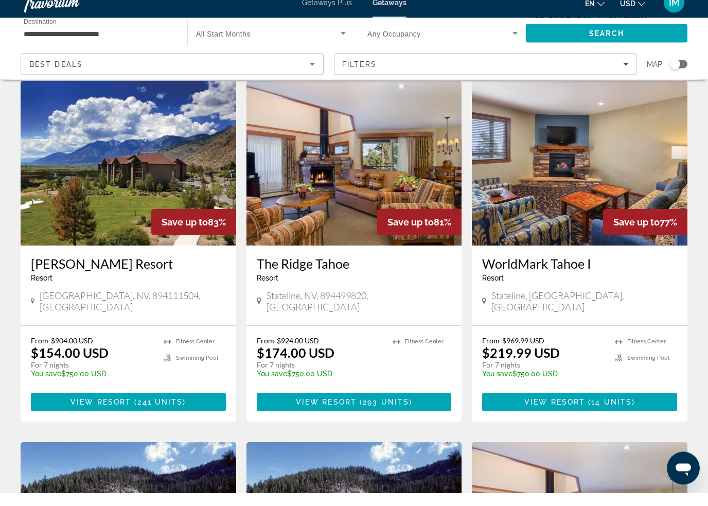
click at [127, 411] on span "View Resort" at bounding box center [100, 415] width 61 height 8
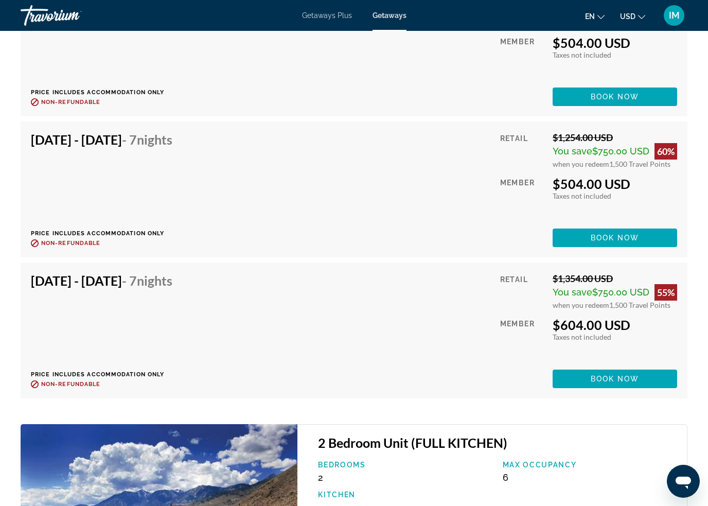
scroll to position [12507, 0]
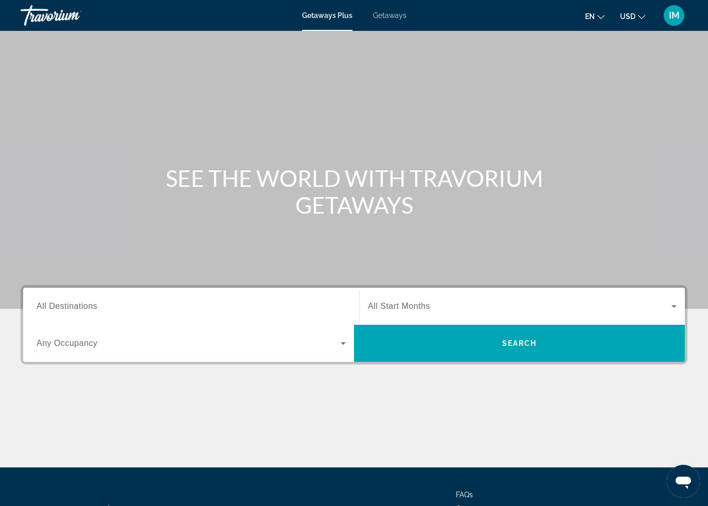
click at [385, 18] on span "Getaways" at bounding box center [389, 15] width 33 height 8
click at [74, 310] on span "All Destinations" at bounding box center [67, 305] width 61 height 9
click at [74, 311] on input "Destination All Destinations" at bounding box center [191, 306] width 309 height 12
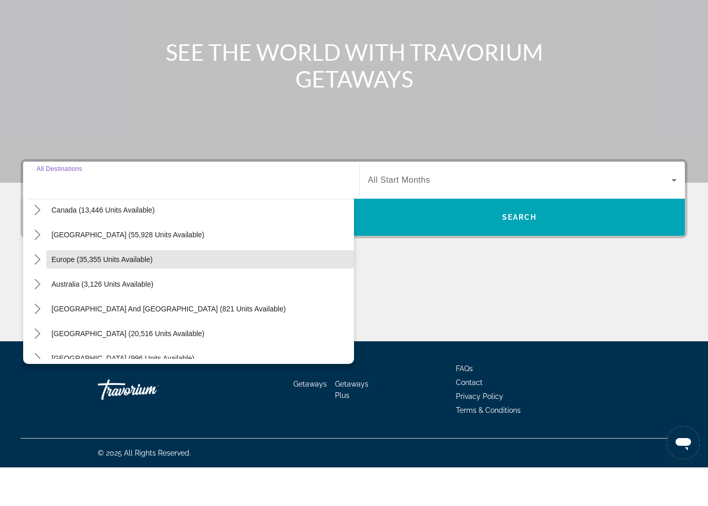
scroll to position [76, 0]
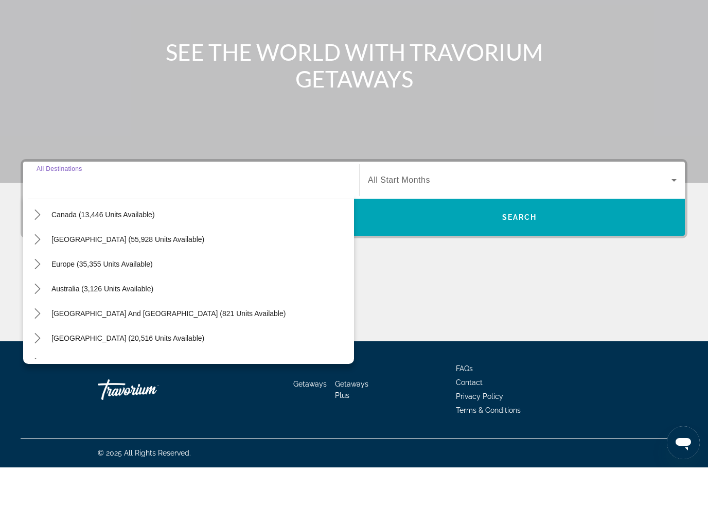
click at [38, 294] on mat-icon "Toggle Europe (35,355 units available) submenu" at bounding box center [37, 303] width 18 height 18
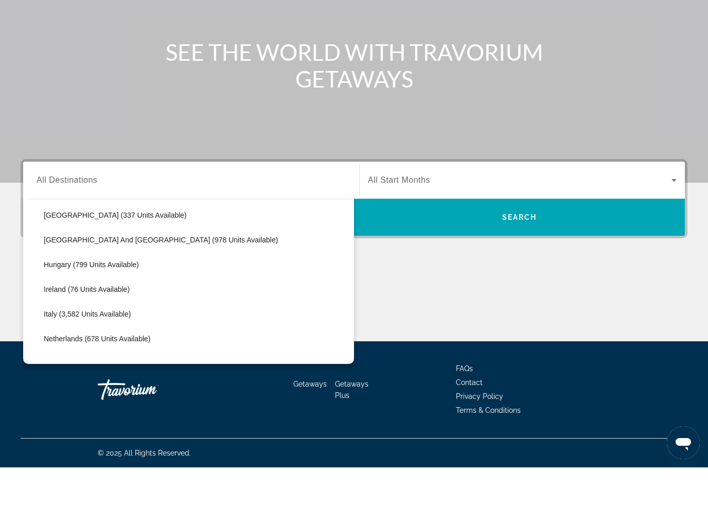
scroll to position [326, 0]
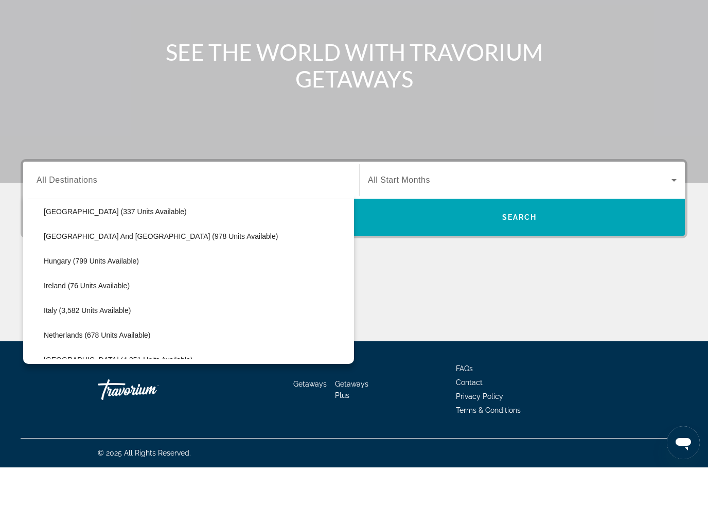
click at [83, 336] on span "Select destination: Italy (3,582 units available)" at bounding box center [196, 348] width 315 height 25
type input "**********"
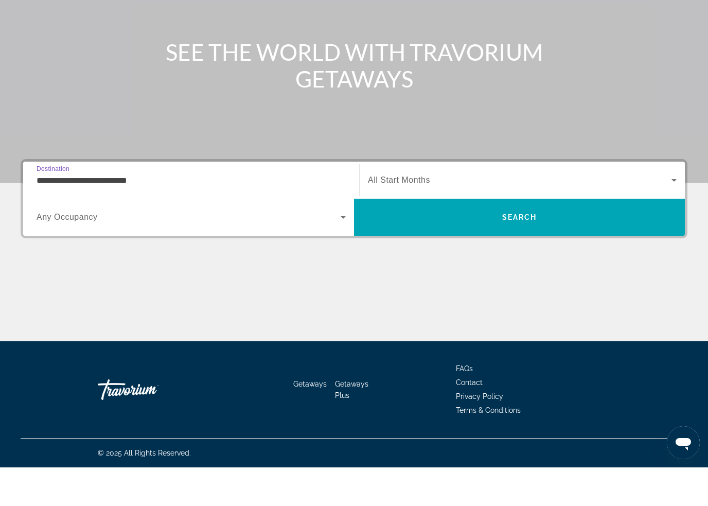
click at [463, 243] on span "Search" at bounding box center [519, 255] width 331 height 25
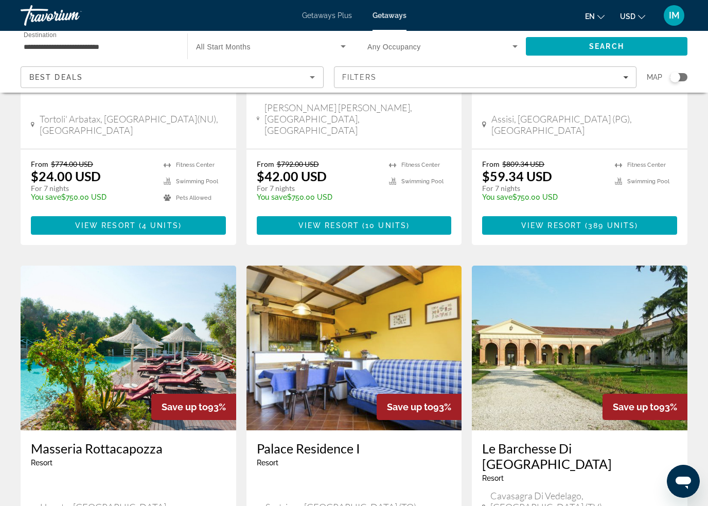
scroll to position [703, 0]
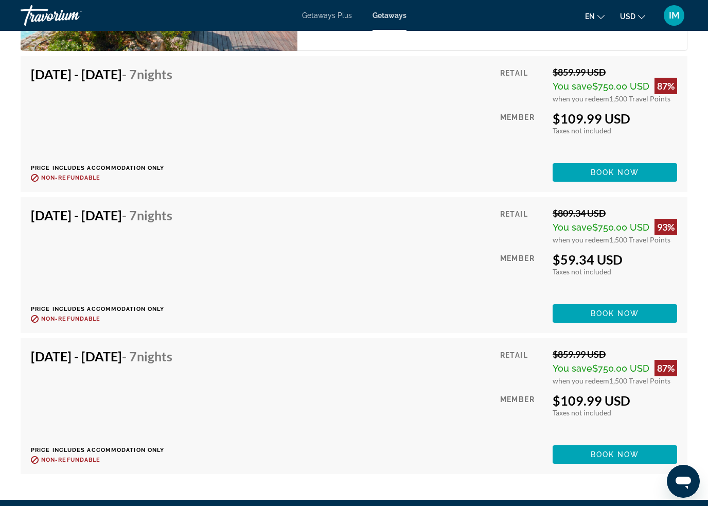
scroll to position [2111, 0]
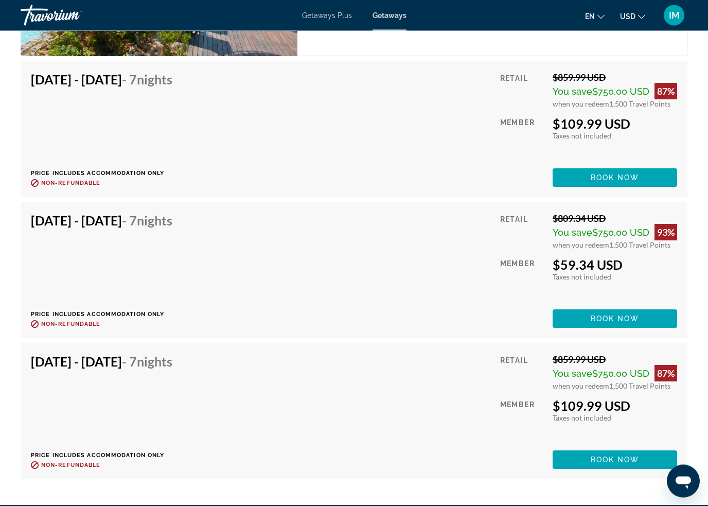
click at [608, 315] on span "Book now" at bounding box center [614, 319] width 49 height 8
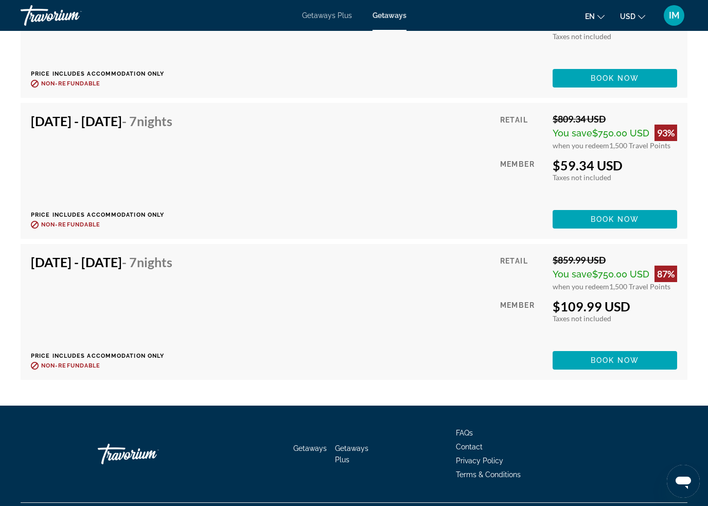
scroll to position [2211, 0]
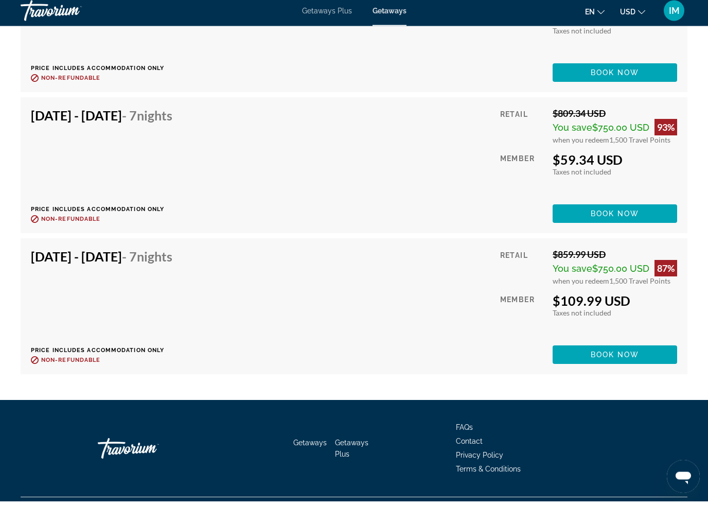
click at [613, 214] on span "Book now" at bounding box center [614, 218] width 49 height 8
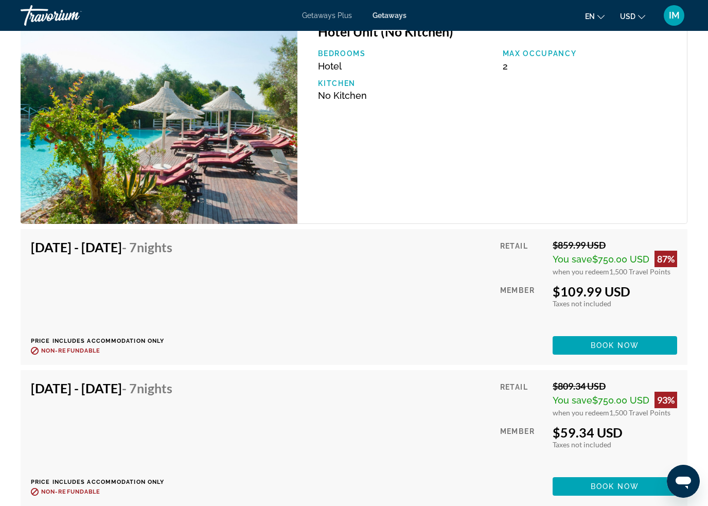
scroll to position [1943, 0]
